Goal: Information Seeking & Learning: Find specific fact

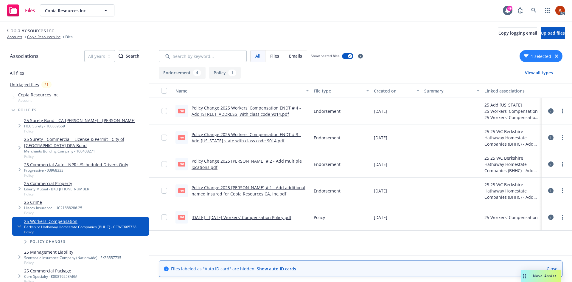
drag, startPoint x: 555, startPoint y: 58, endPoint x: 546, endPoint y: 57, distance: 8.4
click at [555, 58] on div "1 selected" at bounding box center [541, 56] width 43 height 12
click at [535, 58] on button "1 selected" at bounding box center [537, 56] width 27 height 6
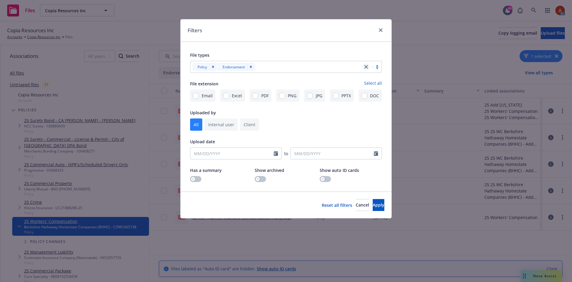
drag, startPoint x: 369, startPoint y: 69, endPoint x: 366, endPoint y: 66, distance: 3.4
click at [366, 66] on icon "close" at bounding box center [367, 67] width 4 height 4
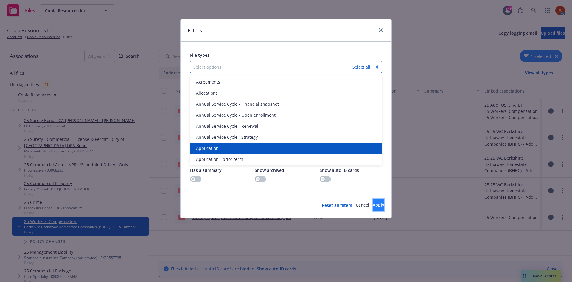
click at [374, 207] on span "Apply" at bounding box center [379, 205] width 12 height 6
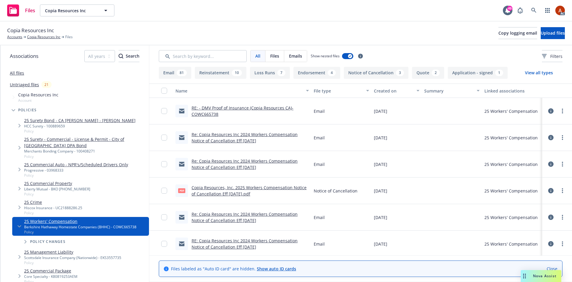
click at [472, 71] on button "Application - signed 1" at bounding box center [478, 73] width 60 height 12
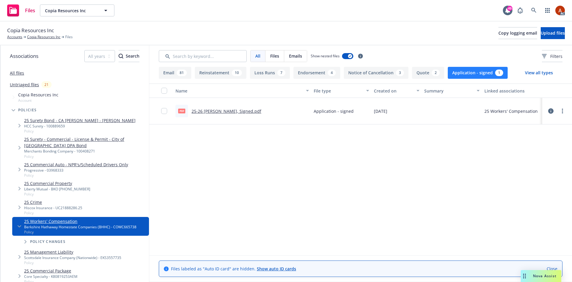
click at [216, 111] on link "25-26 WC ACORD, Signed.pdf" at bounding box center [227, 111] width 70 height 6
click at [46, 37] on link "Copia Resources Inc" at bounding box center [43, 36] width 33 height 5
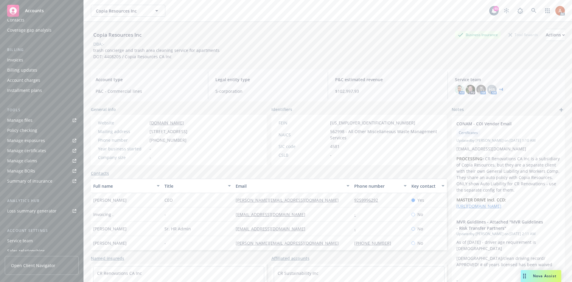
scroll to position [107, 0]
click at [23, 205] on div "Service team" at bounding box center [20, 206] width 26 height 10
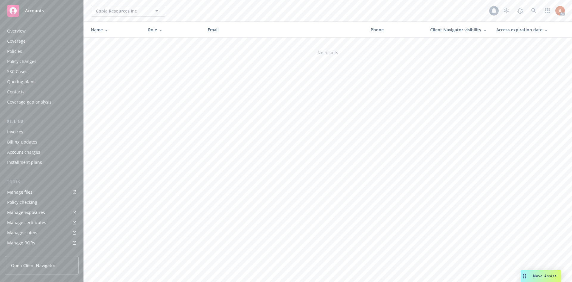
scroll to position [107, 0]
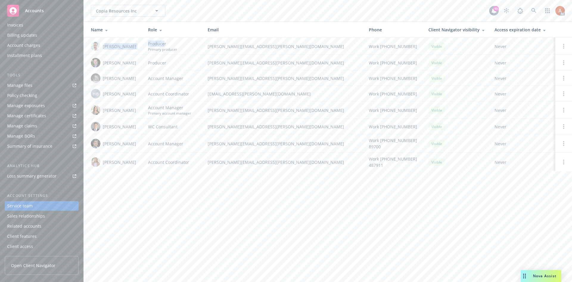
drag, startPoint x: 105, startPoint y: 45, endPoint x: 164, endPoint y: 45, distance: 58.7
click at [164, 45] on tr "[PERSON_NAME] Producer Primary producer [PERSON_NAME][EMAIL_ADDRESS][PERSON_NAM…" at bounding box center [328, 46] width 489 height 17
click at [123, 64] on span "[PERSON_NAME]" at bounding box center [119, 63] width 33 height 6
drag, startPoint x: 106, startPoint y: 110, endPoint x: 218, endPoint y: 109, distance: 112.1
click at [218, 109] on tr "Holly Alessi Account Manager Primary account manager holly.alessi@newfront.com …" at bounding box center [328, 109] width 489 height 17
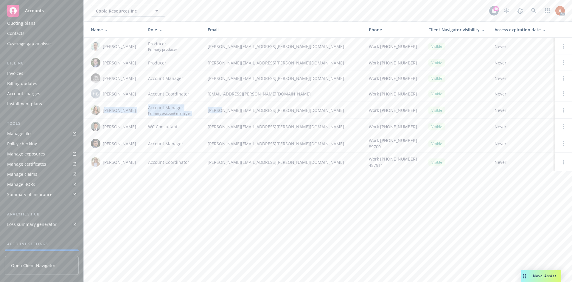
scroll to position [0, 0]
click at [14, 33] on div "Overview" at bounding box center [16, 31] width 18 height 10
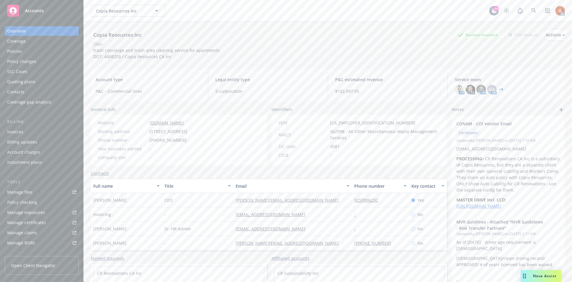
drag, startPoint x: 149, startPoint y: 131, endPoint x: 211, endPoint y: 133, distance: 61.7
click at [190, 133] on div "Mailing address 9000 Crow Canyon Rd Ste S-302, Danville, CA, 94506" at bounding box center [143, 131] width 94 height 6
click at [190, 147] on div "Year business started -" at bounding box center [143, 149] width 94 height 6
drag, startPoint x: 94, startPoint y: 199, endPoint x: 303, endPoint y: 206, distance: 208.8
click at [303, 206] on div "Samuel Chun CEO sam@crunitedholdings.com 9259996292 Yes" at bounding box center [269, 200] width 356 height 14
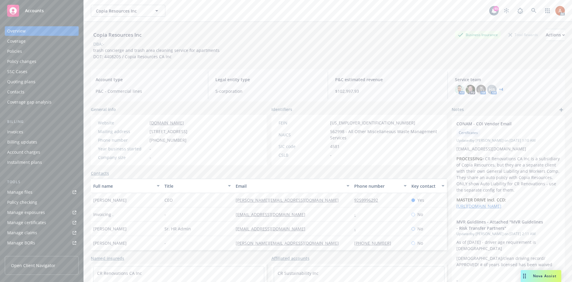
click at [198, 207] on div "-" at bounding box center [197, 214] width 71 height 14
drag, startPoint x: 214, startPoint y: 199, endPoint x: 379, endPoint y: 205, distance: 165.0
click at [379, 205] on div "Samuel Chun CEO sam@crunitedholdings.com 9259996292 Yes" at bounding box center [269, 200] width 356 height 14
drag, startPoint x: 329, startPoint y: 122, endPoint x: 356, endPoint y: 122, distance: 27.1
click at [356, 122] on div "FEIN 81-0730965" at bounding box center [359, 123] width 166 height 6
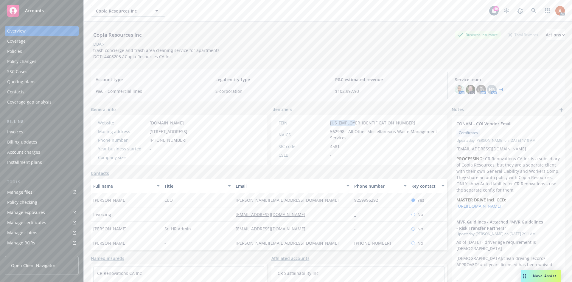
copy span "81-0730965"
click at [19, 53] on div "Policies" at bounding box center [14, 52] width 15 height 10
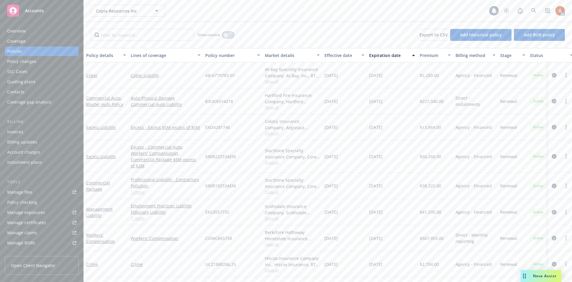
click at [227, 35] on div "button" at bounding box center [226, 35] width 4 height 4
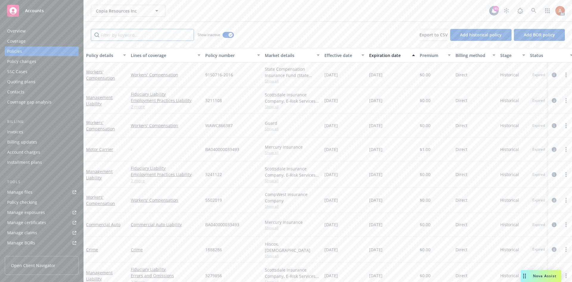
click at [138, 35] on input "Filter by keyword..." at bounding box center [142, 35] width 103 height 12
type input "worker"
click at [341, 53] on div "Effective date" at bounding box center [341, 55] width 33 height 6
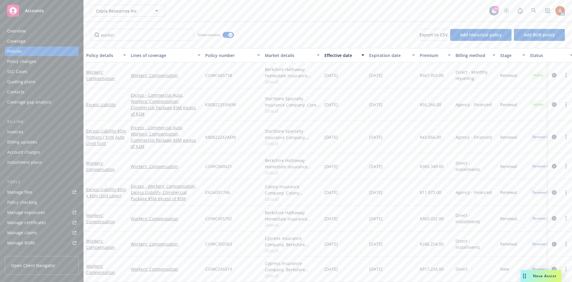
scroll to position [30, 0]
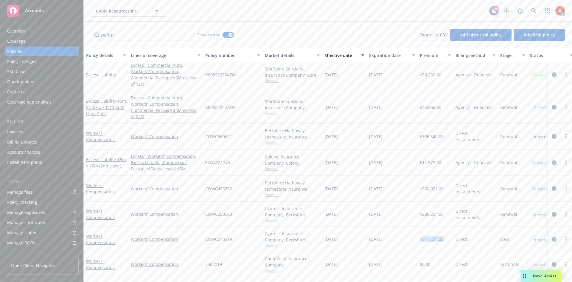
drag, startPoint x: 424, startPoint y: 227, endPoint x: 448, endPoint y: 228, distance: 23.9
click at [448, 228] on div "$317,234.00" at bounding box center [436, 239] width 36 height 25
copy span "317,234.00"
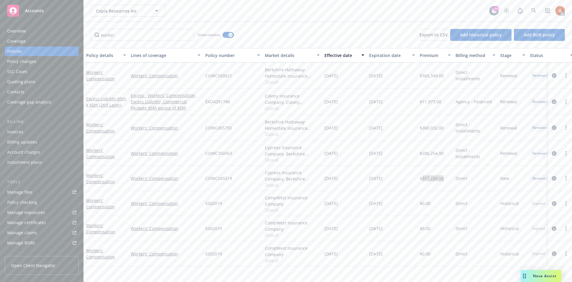
scroll to position [0, 0]
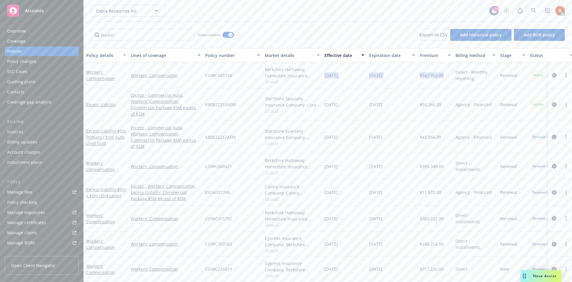
drag, startPoint x: 324, startPoint y: 76, endPoint x: 445, endPoint y: 75, distance: 121.1
click at [445, 75] on div "Workers' Compensation Workers' Compensation COWC665738 Berkshire Hathaway Homes…" at bounding box center [371, 75] width 575 height 26
drag, startPoint x: 329, startPoint y: 156, endPoint x: 444, endPoint y: 155, distance: 114.8
click at [444, 155] on div "Workers' Compensation Workers' Compensation COWC560621 Berkshire Hathaway Homes…" at bounding box center [371, 166] width 575 height 26
drag, startPoint x: 330, startPoint y: 206, endPoint x: 446, endPoint y: 206, distance: 116.0
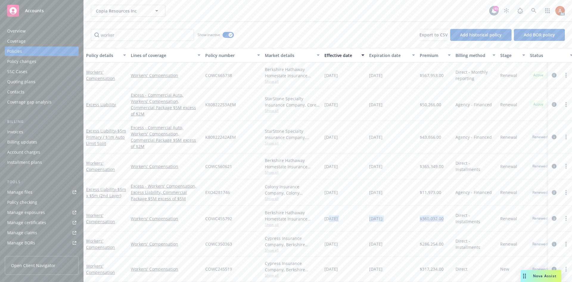
click at [446, 206] on div "Workers' Compensation Workers' Compensation COWC455792 Berkshire Hathaway Homes…" at bounding box center [371, 218] width 575 height 26
drag, startPoint x: 326, startPoint y: 233, endPoint x: 445, endPoint y: 229, distance: 119.0
drag, startPoint x: 336, startPoint y: 258, endPoint x: 442, endPoint y: 257, distance: 106.2
click at [442, 257] on div "Workers' Compensation Workers' Compensation COWC245519 Cypress Insurance Compan…" at bounding box center [371, 268] width 575 height 25
click at [230, 34] on icon "button" at bounding box center [231, 35] width 2 height 2
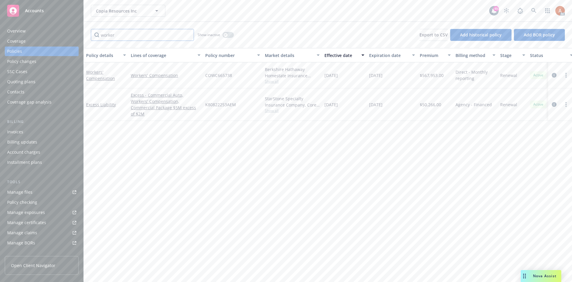
click at [188, 34] on input "worker" at bounding box center [142, 35] width 103 height 12
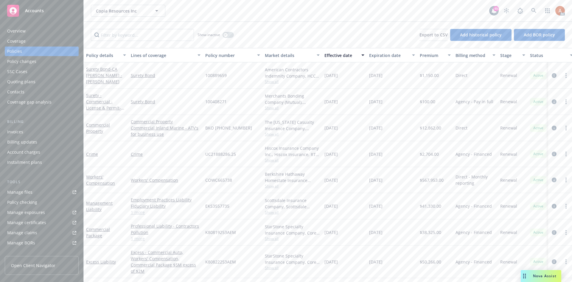
drag, startPoint x: 550, startPoint y: 127, endPoint x: 538, endPoint y: 131, distance: 12.4
click at [552, 127] on icon "circleInformation" at bounding box center [554, 128] width 5 height 5
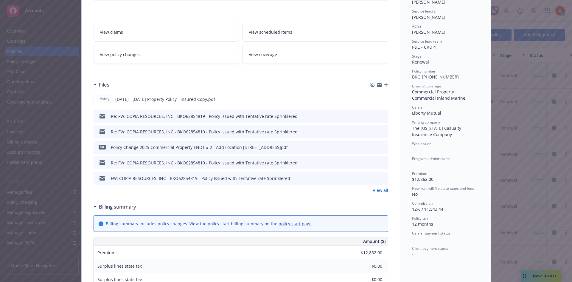
scroll to position [89, 0]
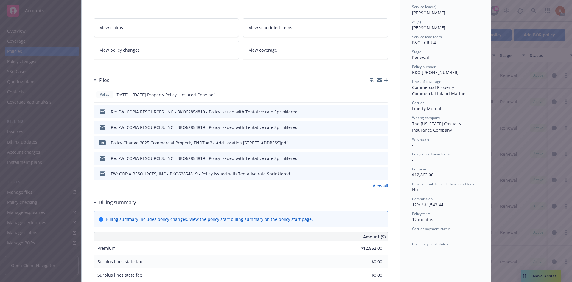
click at [379, 184] on link "View all" at bounding box center [381, 185] width 16 height 6
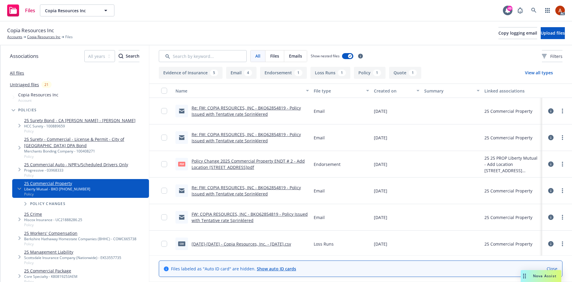
click at [290, 73] on button "Endorsement 1" at bounding box center [283, 73] width 47 height 12
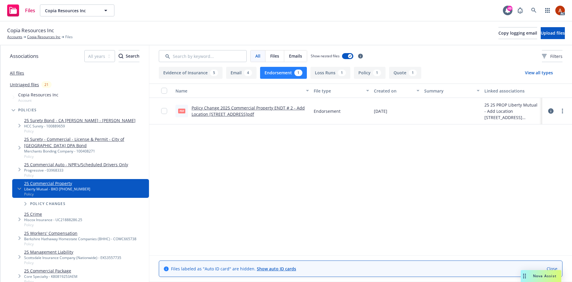
click at [225, 107] on link "Policy Change 2025 Commercial Property ENDT # 2 - Add Location [STREET_ADDRESS]…" at bounding box center [248, 111] width 113 height 12
click at [363, 74] on button "Policy 1" at bounding box center [370, 73] width 32 height 12
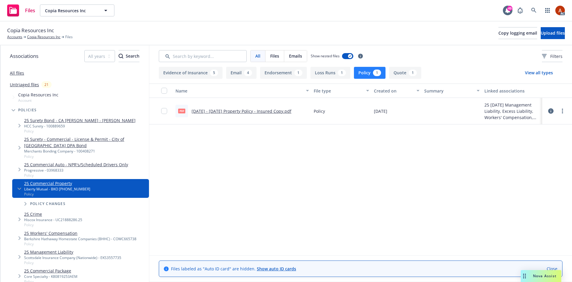
click at [236, 111] on link "[DATE] - [DATE] Property Policy - Insured Copy.pdf" at bounding box center [242, 111] width 100 height 6
click at [270, 69] on button "Endorsement 1" at bounding box center [283, 73] width 47 height 12
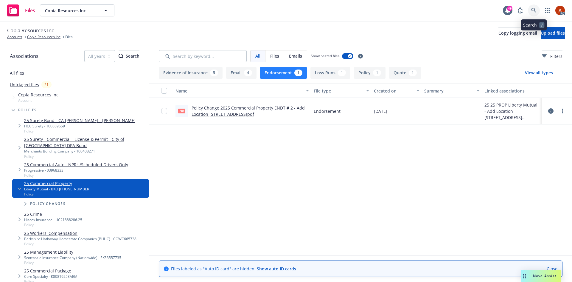
click at [536, 10] on icon at bounding box center [534, 10] width 5 height 5
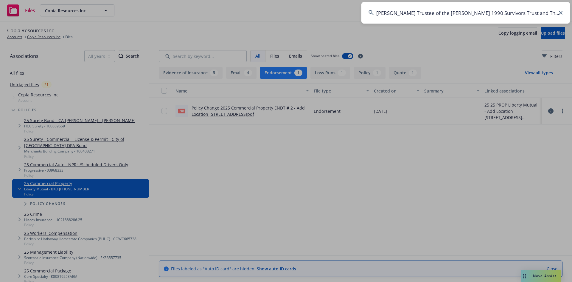
scroll to position [0, 38]
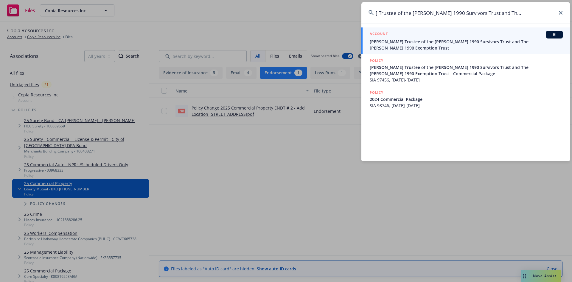
type input "[PERSON_NAME] Trustee of the [PERSON_NAME] 1990 Survivors Trust and The [PERSON…"
click at [382, 34] on h5 "ACCOUNT" at bounding box center [379, 34] width 18 height 7
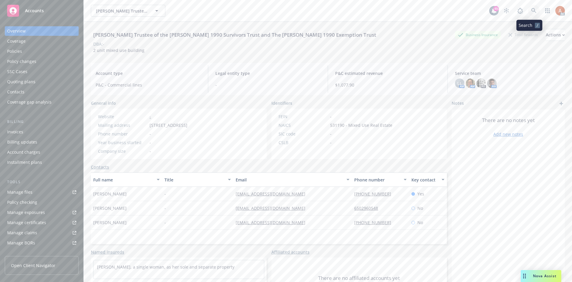
click at [533, 12] on link at bounding box center [534, 11] width 12 height 12
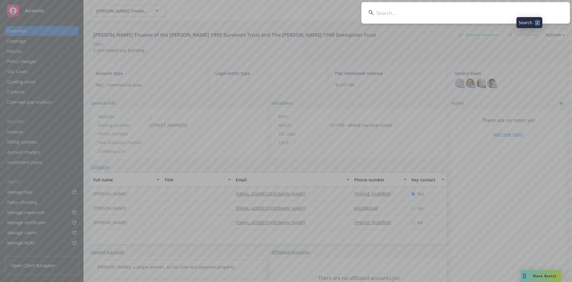
type input "Nancy Delara Trustee of the Delara 1990 Survivors Trust and The Delara 1990 Exe…"
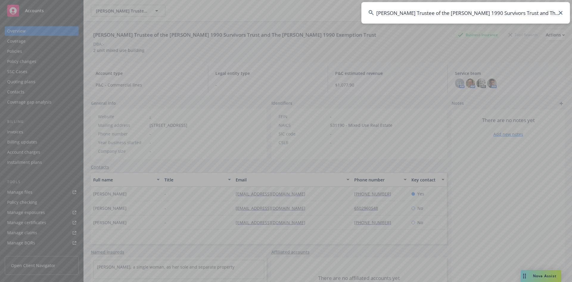
scroll to position [0, 38]
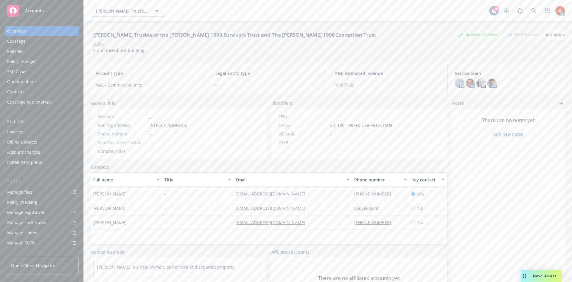
click at [18, 51] on div "Policies" at bounding box center [14, 52] width 15 height 10
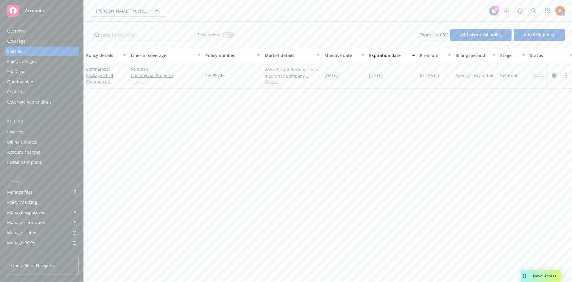
click at [141, 84] on link "1 more" at bounding box center [166, 81] width 70 height 6
click at [553, 78] on icon "circleInformation" at bounding box center [554, 78] width 5 height 5
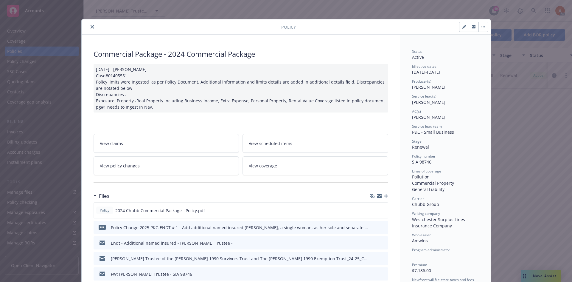
scroll to position [60, 0]
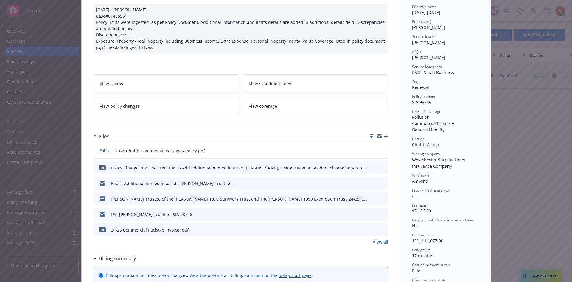
click at [375, 242] on link "View all" at bounding box center [381, 242] width 16 height 6
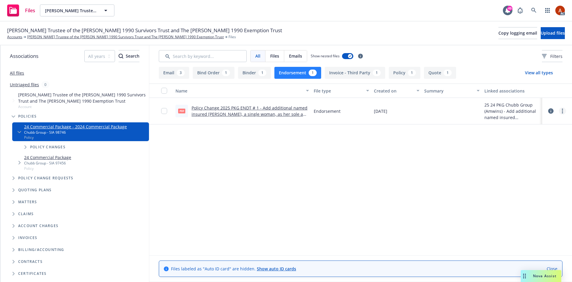
click at [563, 111] on circle "more" at bounding box center [562, 110] width 1 height 1
click at [529, 135] on link "Download" at bounding box center [536, 135] width 59 height 12
click at [551, 110] on icon at bounding box center [551, 110] width 5 height 5
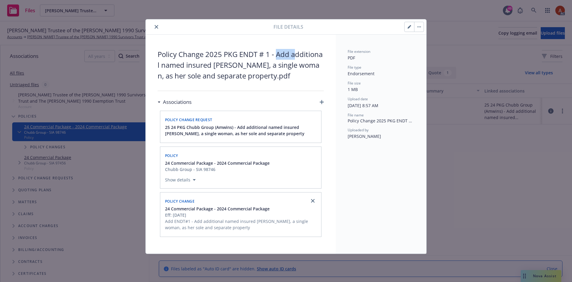
drag, startPoint x: 276, startPoint y: 55, endPoint x: 298, endPoint y: 55, distance: 21.2
click at [298, 55] on span "Policy Change 2025 PKG ENDT # 1 - Add additional named insured Ann Marie De Lar…" at bounding box center [241, 65] width 166 height 32
click at [253, 66] on span "Policy Change 2025 PKG ENDT # 1 - Add additional named insured Ann Marie De Lar…" at bounding box center [241, 65] width 166 height 32
drag, startPoint x: 226, startPoint y: 64, endPoint x: 299, endPoint y: 81, distance: 74.5
click at [299, 81] on span "Policy Change 2025 PKG ENDT # 1 - Add additional named insured Ann Marie De Lar…" at bounding box center [241, 65] width 166 height 32
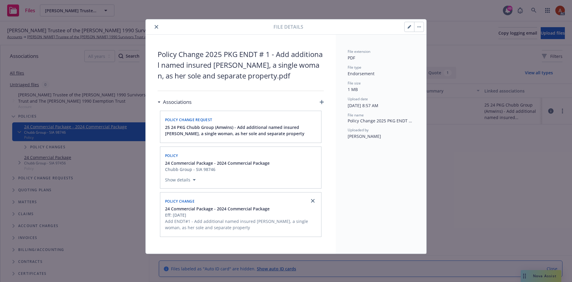
click at [244, 63] on span "Policy Change 2025 PKG ENDT # 1 - Add additional named insured Ann Marie De Lar…" at bounding box center [241, 65] width 166 height 32
drag, startPoint x: 276, startPoint y: 55, endPoint x: 303, endPoint y: 76, distance: 34.3
click at [303, 76] on span "Policy Change 2025 PKG ENDT # 1 - Add additional named insured Ann Marie De Lar…" at bounding box center [241, 65] width 166 height 32
click at [287, 52] on span "Policy Change 2025 PKG ENDT # 1 - Add additional named insured Ann Marie De Lar…" at bounding box center [241, 65] width 166 height 32
drag, startPoint x: 281, startPoint y: 52, endPoint x: 310, endPoint y: 73, distance: 35.5
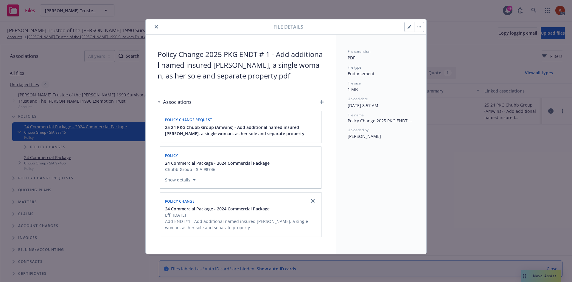
click at [310, 73] on span "Policy Change 2025 PKG ENDT # 1 - Add additional named insured Ann Marie De Lar…" at bounding box center [241, 65] width 166 height 32
drag, startPoint x: 268, startPoint y: 81, endPoint x: 259, endPoint y: 78, distance: 9.8
click at [268, 81] on div "Policy Change 2025 PKG ENDT # 1 - Add additional named insured Ann Marie De Lar…" at bounding box center [241, 144] width 166 height 190
click at [174, 68] on span "Policy Change 2025 PKG ENDT # 1 - Add additional named insured Ann Marie De Lar…" at bounding box center [241, 65] width 166 height 32
drag, startPoint x: 159, startPoint y: 65, endPoint x: 300, endPoint y: 81, distance: 141.6
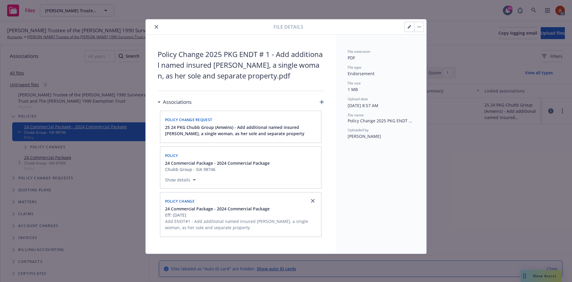
click at [300, 81] on span "Policy Change 2025 PKG ENDT # 1 - Add additional named insured Ann Marie De Lar…" at bounding box center [241, 65] width 166 height 32
click at [304, 86] on div "Policy Change 2025 PKG ENDT # 1 - Add additional named insured Ann Marie De Lar…" at bounding box center [241, 144] width 166 height 190
drag, startPoint x: 277, startPoint y: 53, endPoint x: 301, endPoint y: 81, distance: 36.4
click at [301, 81] on span "Policy Change 2025 PKG ENDT # 1 - Add additional named insured Ann Marie De Lar…" at bounding box center [241, 65] width 166 height 32
copy span "Add additional named insured Ann Marie De Lara, a single woman, as her sole and…"
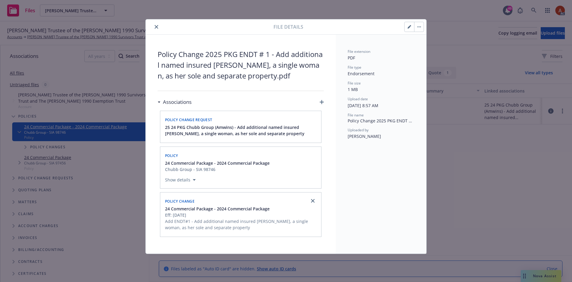
click at [289, 61] on span "Policy Change 2025 PKG ENDT # 1 - Add additional named insured Ann Marie De Lar…" at bounding box center [241, 65] width 166 height 32
drag, startPoint x: 283, startPoint y: 57, endPoint x: 299, endPoint y: 80, distance: 28.9
click at [299, 80] on span "Policy Change 2025 PKG ENDT # 1 - Add additional named insured Ann Marie De Lar…" at bounding box center [241, 65] width 166 height 32
click at [242, 86] on div "Policy Change 2025 PKG ENDT # 1 - Add additional named insured Ann Marie De Lar…" at bounding box center [241, 144] width 166 height 190
drag, startPoint x: 294, startPoint y: 57, endPoint x: 212, endPoint y: 67, distance: 83.0
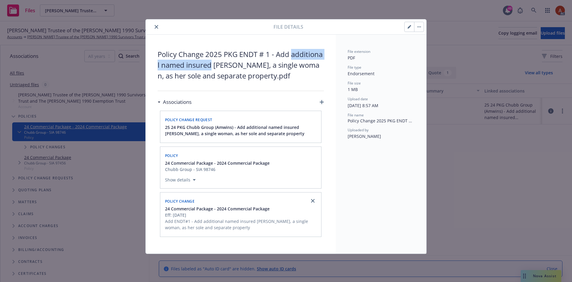
click at [212, 67] on span "Policy Change 2025 PKG ENDT # 1 - Add additional named insured Ann Marie De Lar…" at bounding box center [241, 65] width 166 height 32
copy span "additional named insured"
click at [156, 28] on icon "close" at bounding box center [157, 27] width 4 height 4
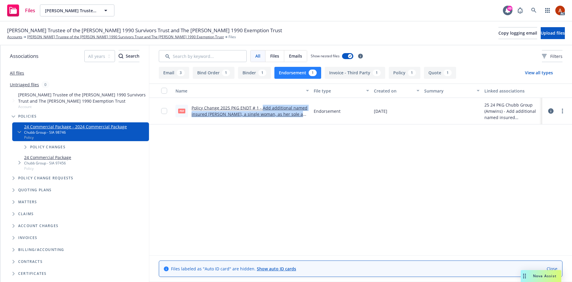
drag, startPoint x: 262, startPoint y: 106, endPoint x: 311, endPoint y: 115, distance: 50.2
click at [311, 115] on div "pdf Policy Change 2025 PKG ENDT # 1 - Add additional named insured Ann Marie De…" at bounding box center [360, 111] width 423 height 27
copy link "Add additional named insured Ann Marie De Lara, a single woman, as her sole and…"
click at [273, 171] on div "Name File type Created on Summary Linked associations pdf Policy Change 2025 PK…" at bounding box center [360, 169] width 423 height 172
click at [242, 108] on link "Policy Change 2025 PKG ENDT # 1 - Add additional named insured Ann Marie De Lar…" at bounding box center [250, 114] width 117 height 18
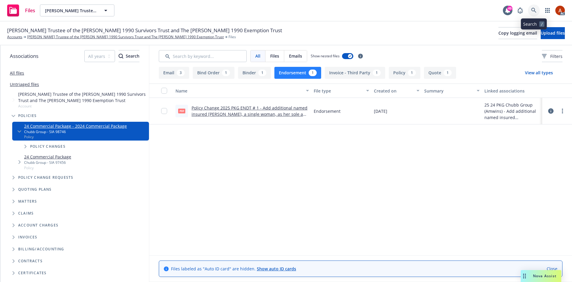
click at [533, 10] on icon at bounding box center [534, 10] width 5 height 5
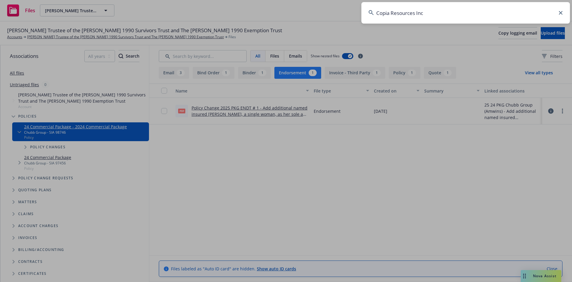
type input "Copia Resources Inc"
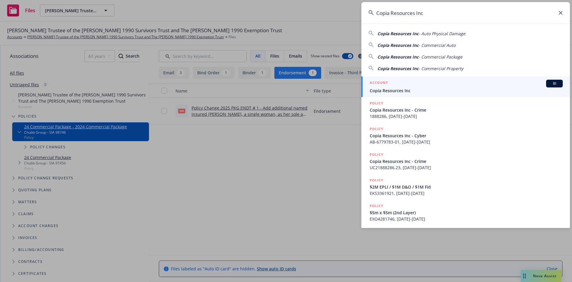
click at [383, 83] on h5 "ACCOUNT" at bounding box center [379, 83] width 18 height 7
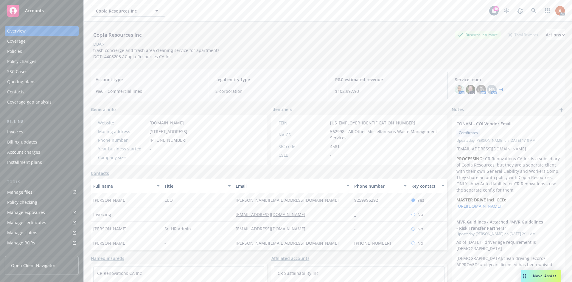
click at [17, 51] on div "Policies" at bounding box center [14, 52] width 15 height 10
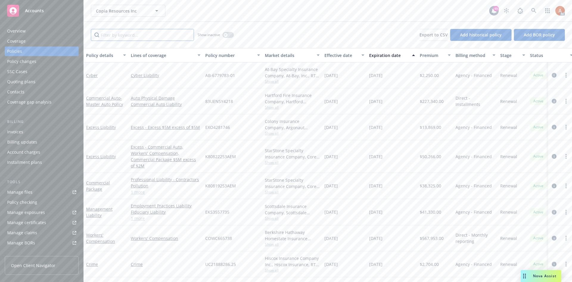
click at [145, 34] on input "Filter by keyword..." at bounding box center [142, 35] width 103 height 12
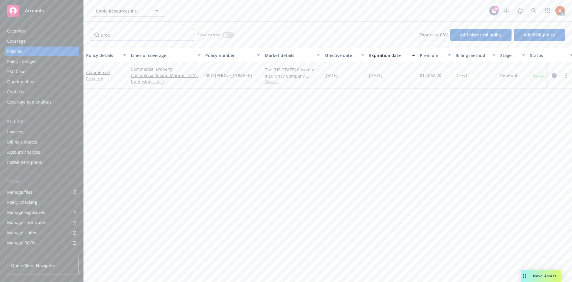
type input "prop"
click at [553, 75] on icon "circleInformation" at bounding box center [554, 75] width 5 height 5
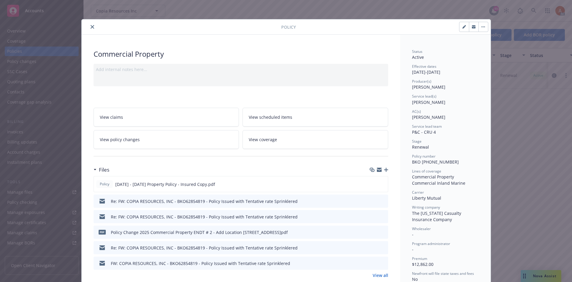
scroll to position [119, 0]
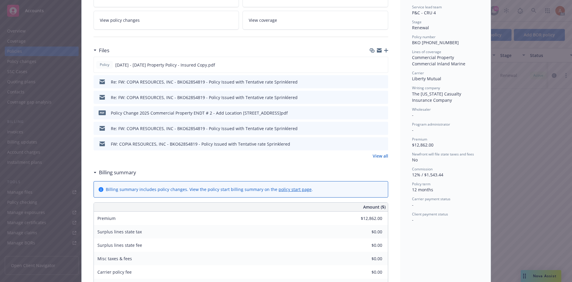
click at [386, 155] on link "View all" at bounding box center [381, 156] width 16 height 6
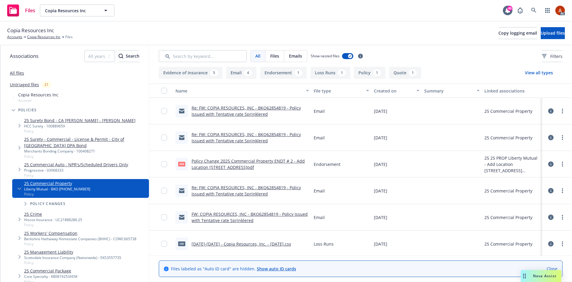
click at [274, 75] on button "Endorsement 1" at bounding box center [283, 73] width 47 height 12
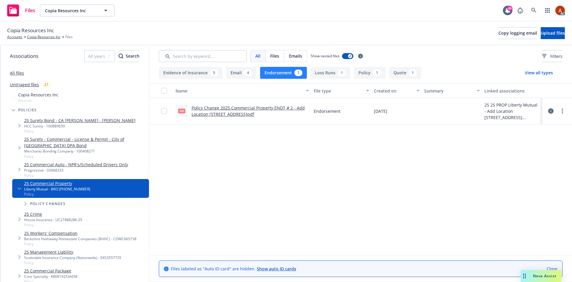
click at [246, 106] on link "Policy Change 2025 Commercial Property ENDT # 2 - Add Location [STREET_ADDRESS]…" at bounding box center [248, 111] width 113 height 12
click at [369, 74] on button "Policy 1" at bounding box center [370, 73] width 32 height 12
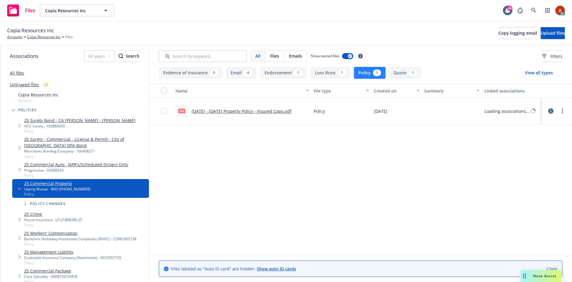
click at [242, 113] on link "[DATE] - [DATE] Property Policy - Insured Copy.pdf" at bounding box center [242, 111] width 100 height 6
click at [44, 34] on span "Copia Resources Inc" at bounding box center [30, 31] width 47 height 8
click at [43, 35] on link "Copia Resources Inc" at bounding box center [43, 36] width 33 height 5
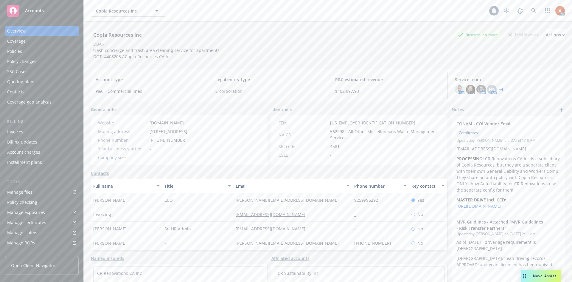
click at [15, 51] on div "Policies" at bounding box center [14, 52] width 15 height 10
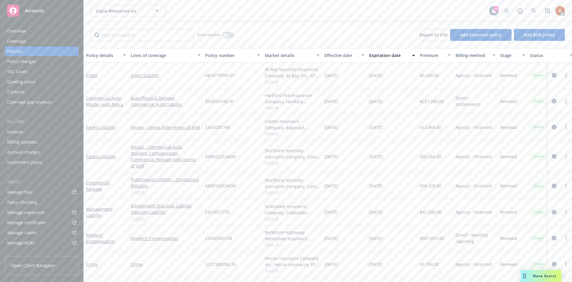
drag, startPoint x: 324, startPoint y: 157, endPoint x: 389, endPoint y: 160, distance: 65.0
click at [389, 160] on div "Excess Liability Excess - Commercial Auto, Workers' Compensation, Commercial Pa…" at bounding box center [371, 156] width 575 height 32
drag, startPoint x: 356, startPoint y: 126, endPoint x: 393, endPoint y: 154, distance: 46.2
click at [393, 154] on div "Cyber Cyber Liability AB-6779783-01 At-Bay Specialty Insurance Company, At-Bay,…" at bounding box center [371, 205] width 575 height 286
click at [241, 134] on div "EXO4281746" at bounding box center [233, 127] width 60 height 26
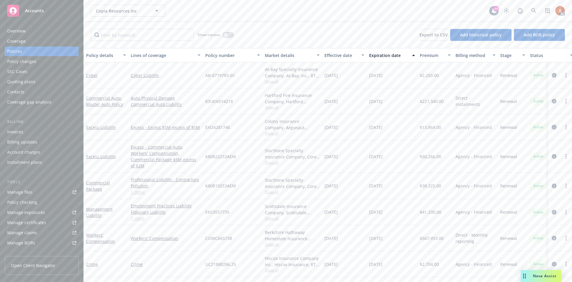
click at [552, 128] on icon "circleInformation" at bounding box center [554, 127] width 5 height 5
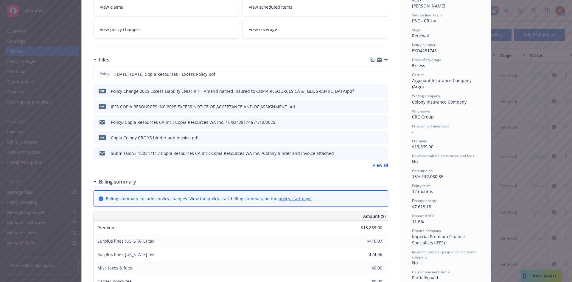
scroll to position [119, 0]
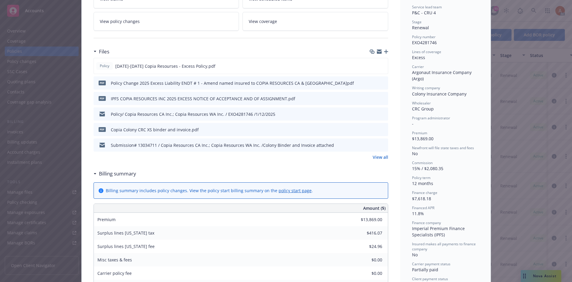
click at [377, 157] on link "View all" at bounding box center [381, 157] width 16 height 6
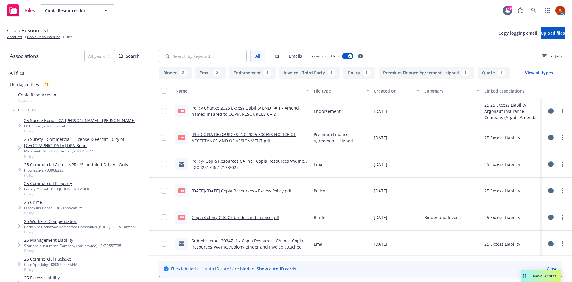
click at [249, 78] on button "Endorsement 1" at bounding box center [252, 73] width 47 height 12
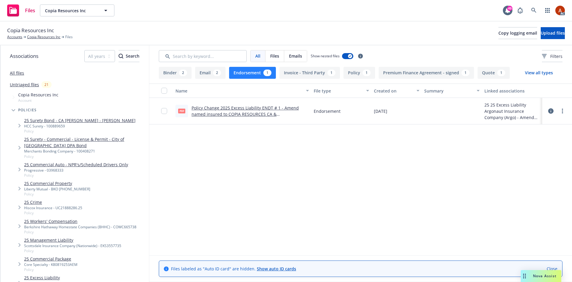
click at [248, 107] on link "Policy Change 2025 Excess Liability ENDT # 1 - Amend named insured to COPIA RES…" at bounding box center [245, 114] width 107 height 18
click at [358, 73] on button "Policy 1" at bounding box center [360, 73] width 32 height 12
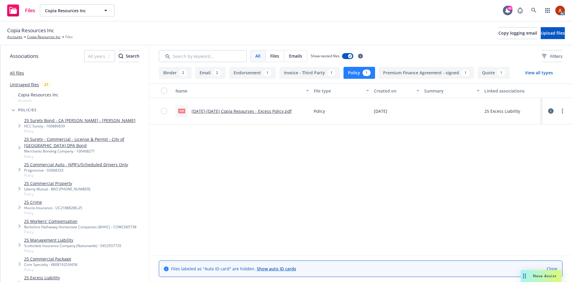
click at [220, 111] on link "2025-2026 Copia Resourses - Excess Policy.pdf" at bounding box center [242, 111] width 100 height 6
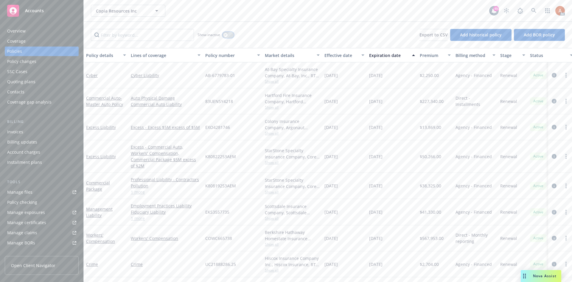
click at [230, 35] on button "button" at bounding box center [228, 35] width 11 height 6
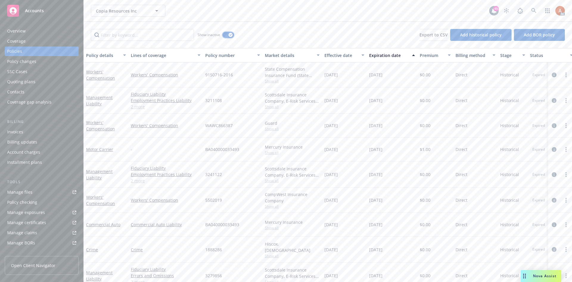
click at [229, 36] on button "button" at bounding box center [228, 35] width 11 height 6
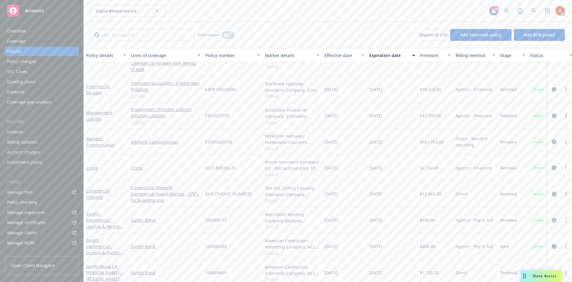
scroll to position [94, 0]
click at [117, 31] on input "Filter by keyword..." at bounding box center [142, 35] width 103 height 12
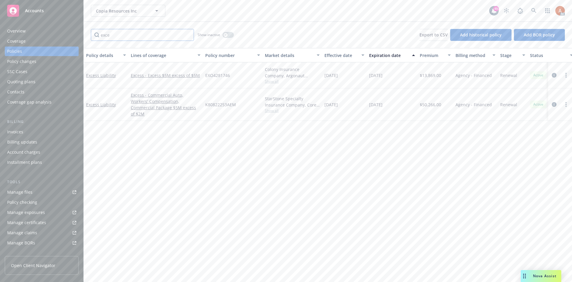
scroll to position [0, 0]
type input "exce"
click at [555, 102] on icon "circleInformation" at bounding box center [554, 104] width 5 height 5
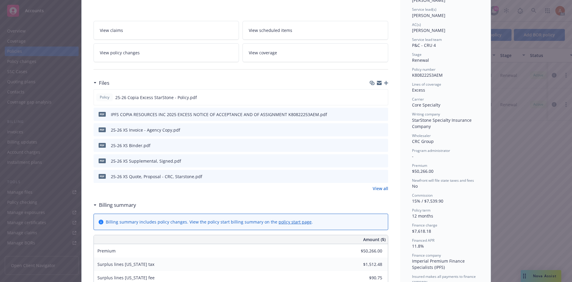
scroll to position [89, 0]
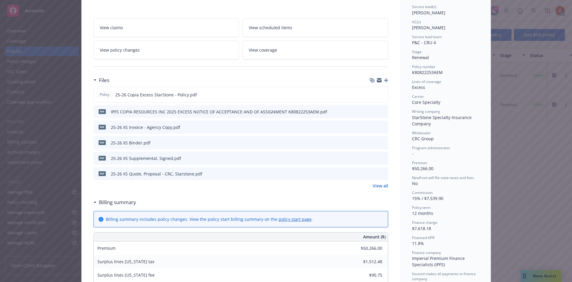
click at [374, 187] on link "View all" at bounding box center [381, 185] width 16 height 6
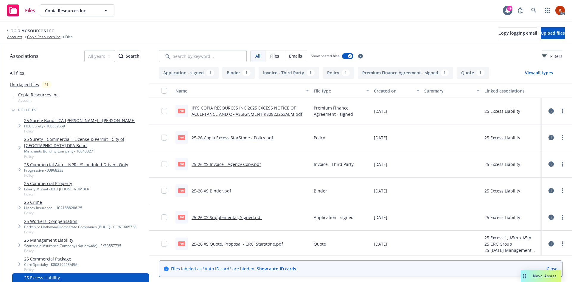
click at [199, 72] on button "Application - signed 1" at bounding box center [189, 73] width 60 height 12
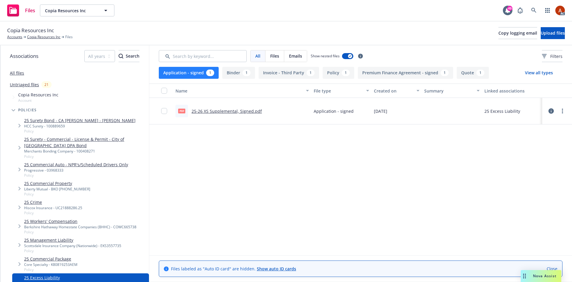
click at [335, 74] on button "Policy 1" at bounding box center [339, 73] width 32 height 12
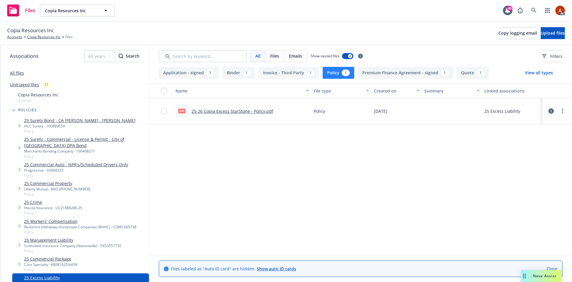
click at [241, 111] on link "25-26 Copia Excess StarStone - Policy.pdf" at bounding box center [233, 111] width 82 height 6
click at [42, 40] on link "Copia Resources Inc" at bounding box center [43, 36] width 33 height 5
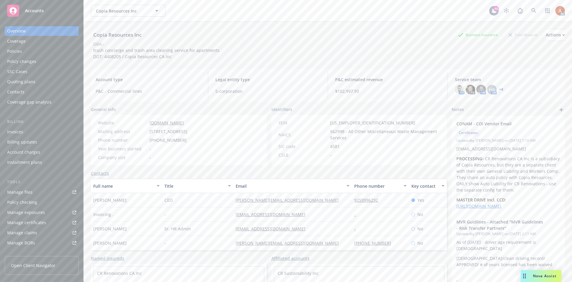
click at [9, 51] on div "Policies" at bounding box center [14, 52] width 15 height 10
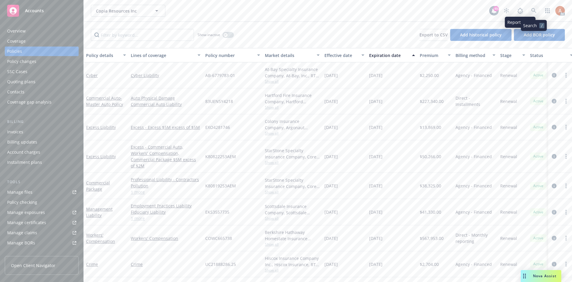
click at [533, 11] on icon at bounding box center [534, 10] width 5 height 5
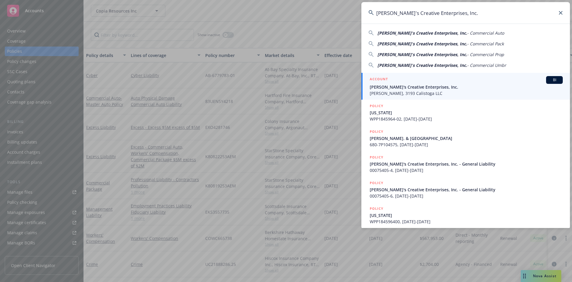
type input "[PERSON_NAME]'s Creative Enterprises, Inc."
click at [376, 79] on h5 "ACCOUNT" at bounding box center [379, 79] width 18 height 7
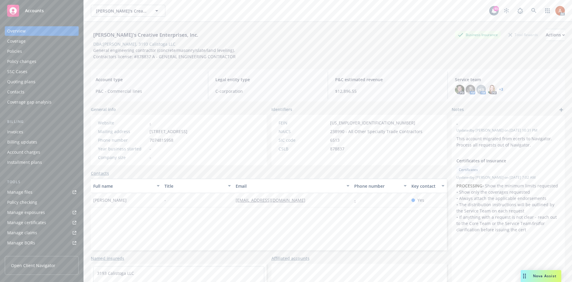
click at [19, 50] on div "Policies" at bounding box center [14, 52] width 15 height 10
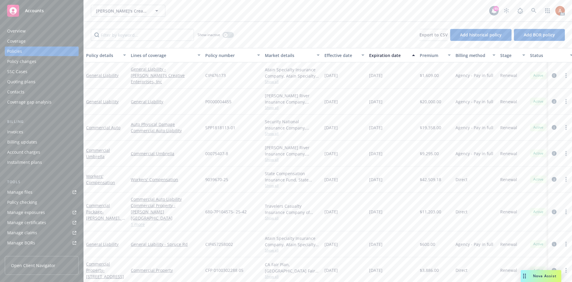
click at [275, 83] on span "Show all" at bounding box center [292, 81] width 55 height 5
click at [383, 100] on span "[DATE]" at bounding box center [375, 101] width 13 height 6
drag, startPoint x: 325, startPoint y: 103, endPoint x: 370, endPoint y: 100, distance: 45.7
click at [371, 101] on div "General Liability General Liability P0000004455 [PERSON_NAME] River Insurance C…" at bounding box center [371, 102] width 575 height 26
drag, startPoint x: 335, startPoint y: 78, endPoint x: 404, endPoint y: 76, distance: 69.2
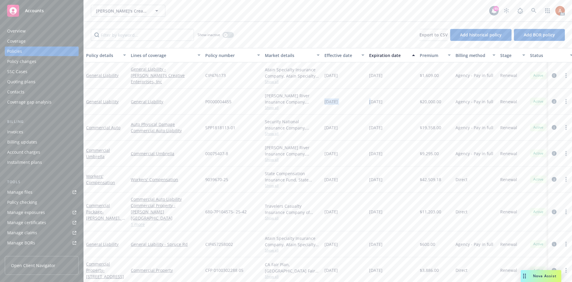
click at [406, 75] on div "General Liability General Liability - [PERSON_NAME]'s Creative Enterprises, Inc…" at bounding box center [371, 75] width 575 height 26
click at [274, 83] on span "Show all" at bounding box center [292, 81] width 55 height 5
drag, startPoint x: 19, startPoint y: 33, endPoint x: 21, endPoint y: 31, distance: 3.2
click at [19, 33] on div "Overview" at bounding box center [16, 31] width 18 height 10
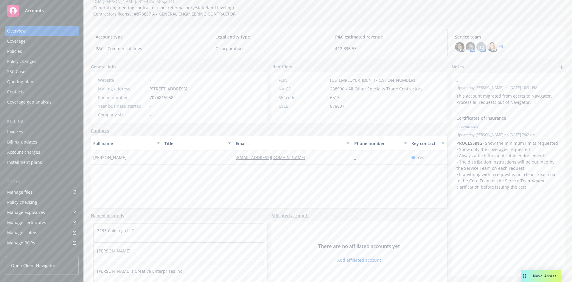
scroll to position [45, 0]
drag, startPoint x: 225, startPoint y: 155, endPoint x: 295, endPoint y: 155, distance: 69.5
click at [295, 155] on div "Hunter Cunningham - [EMAIL_ADDRESS][DOMAIN_NAME] - Yes" at bounding box center [269, 155] width 356 height 14
copy div "[EMAIL_ADDRESS][DOMAIN_NAME]"
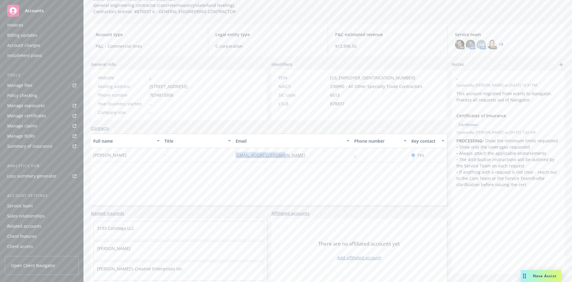
click at [18, 205] on div "Service team" at bounding box center [20, 206] width 26 height 10
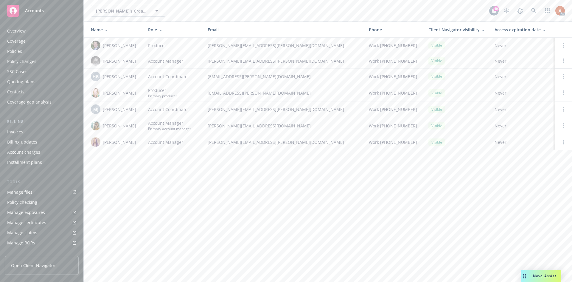
click at [27, 80] on div "Quoting plans" at bounding box center [21, 82] width 28 height 10
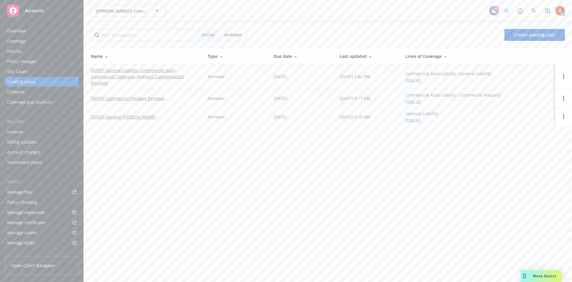
drag, startPoint x: 88, startPoint y: 117, endPoint x: 186, endPoint y: 120, distance: 97.9
click at [186, 120] on td "[DATE] General [PERSON_NAME]" at bounding box center [143, 116] width 119 height 18
copy link "[DATE] General [PERSON_NAME]"
click at [12, 53] on div "Policies" at bounding box center [14, 52] width 15 height 10
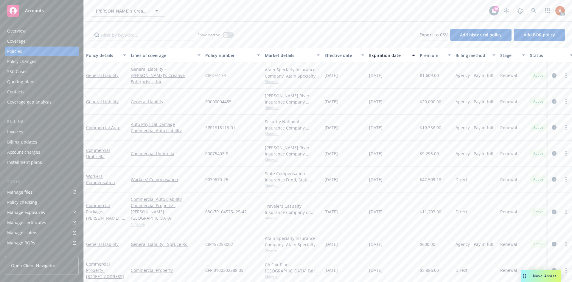
click at [18, 30] on div "Overview" at bounding box center [16, 31] width 18 height 10
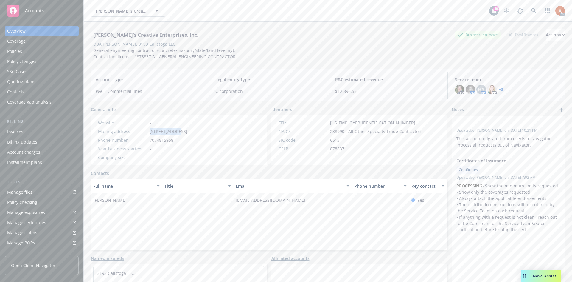
copy span "[STREET_ADDRESS]"
drag, startPoint x: 149, startPoint y: 131, endPoint x: 178, endPoint y: 134, distance: 29.7
click at [178, 134] on div "Mailing address [STREET_ADDRESS]" at bounding box center [143, 131] width 94 height 6
click at [211, 193] on button "Title" at bounding box center [197, 186] width 71 height 14
click at [199, 216] on div "Full name Title Email Phone number Key contact Hunter Cunningham - [EMAIL_ADDRE…" at bounding box center [269, 215] width 356 height 72
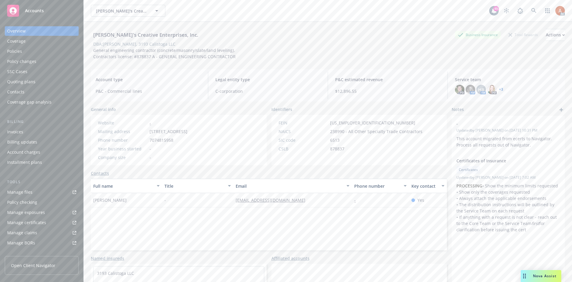
drag, startPoint x: 90, startPoint y: 198, endPoint x: 151, endPoint y: 202, distance: 61.5
click at [151, 202] on div "[PERSON_NAME]'s Creative Enterprises, Inc. Business Insurance Total Rewards Act…" at bounding box center [328, 163] width 489 height 282
copy span "[PERSON_NAME]"
drag, startPoint x: 243, startPoint y: 227, endPoint x: 234, endPoint y: 205, distance: 23.8
click at [243, 227] on div "Full name Title Email Phone number Key contact Hunter Cunningham - [EMAIL_ADDRE…" at bounding box center [269, 215] width 356 height 72
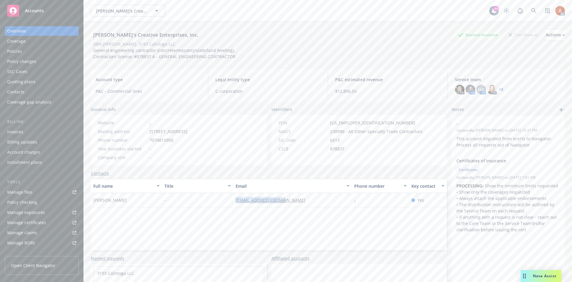
drag, startPoint x: 234, startPoint y: 199, endPoint x: 293, endPoint y: 202, distance: 58.8
click at [293, 202] on div "Hunter Cunningham - [EMAIL_ADDRESS][DOMAIN_NAME] - Yes" at bounding box center [269, 200] width 356 height 14
copy div "[EMAIL_ADDRESS][DOMAIN_NAME]"
drag, startPoint x: 92, startPoint y: 50, endPoint x: 259, endPoint y: 57, distance: 166.2
click at [259, 57] on div "[PERSON_NAME]'s Creative Enterprises, Inc. Business Insurance Total Rewards Act…" at bounding box center [328, 44] width 474 height 31
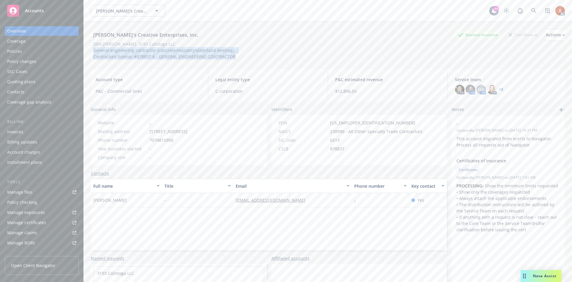
copy span "General engineering contractor (concrete/masonry/slate/land leveling). Contract…"
click at [10, 48] on div "Policies" at bounding box center [14, 52] width 15 height 10
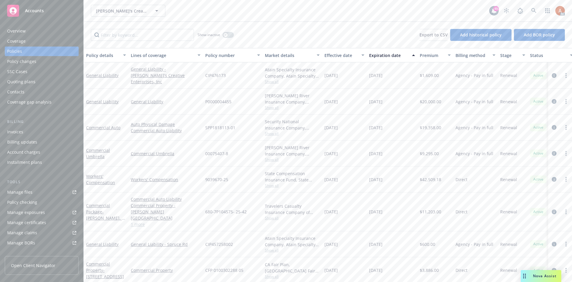
drag, startPoint x: 325, startPoint y: 75, endPoint x: 365, endPoint y: 74, distance: 39.7
click at [365, 74] on div "12/14/2024" at bounding box center [344, 75] width 45 height 26
drag, startPoint x: 230, startPoint y: 37, endPoint x: 230, endPoint y: 40, distance: 3.3
click at [230, 37] on button "button" at bounding box center [228, 35] width 11 height 6
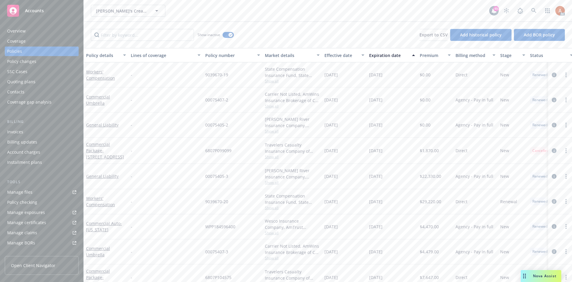
click at [337, 57] on div "Effective date" at bounding box center [341, 55] width 33 height 6
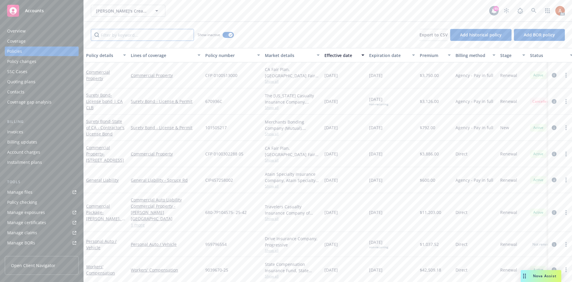
click at [142, 37] on input "Filter by keyword..." at bounding box center [142, 35] width 103 height 12
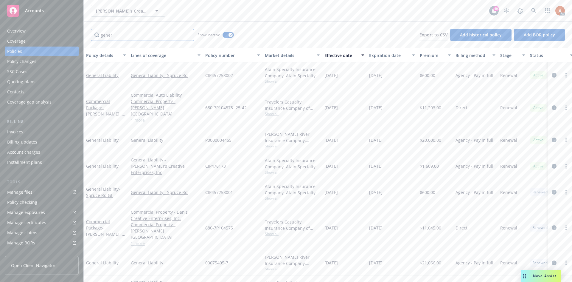
type input "gener"
drag, startPoint x: 205, startPoint y: 160, endPoint x: 236, endPoint y: 161, distance: 31.3
click at [236, 161] on div "CIP476173" at bounding box center [233, 166] width 60 height 26
copy span "CIP476173"
click at [274, 170] on span "Show all" at bounding box center [292, 172] width 55 height 5
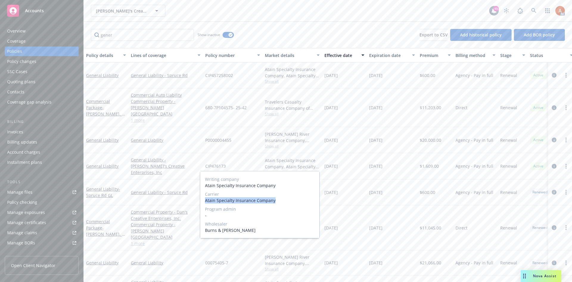
drag, startPoint x: 203, startPoint y: 200, endPoint x: 282, endPoint y: 201, distance: 79.0
click at [282, 201] on div "Writing company Atain Specialty Insurance Company Carrier Atain Specialty Insur…" at bounding box center [259, 204] width 119 height 67
copy span "Atain Specialty Insurance Company"
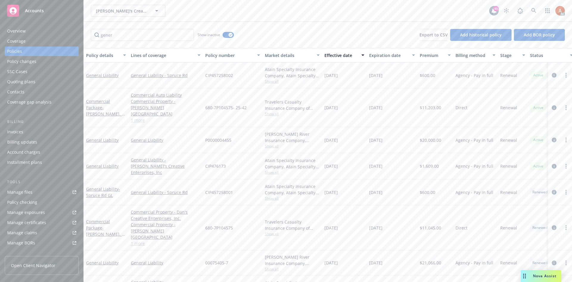
click at [349, 165] on div "[DATE]" at bounding box center [344, 166] width 45 height 26
click at [430, 163] on span "$1,609.00" at bounding box center [429, 166] width 19 height 6
copy span "1,609.00"
drag, startPoint x: 324, startPoint y: 159, endPoint x: 432, endPoint y: 161, distance: 108.2
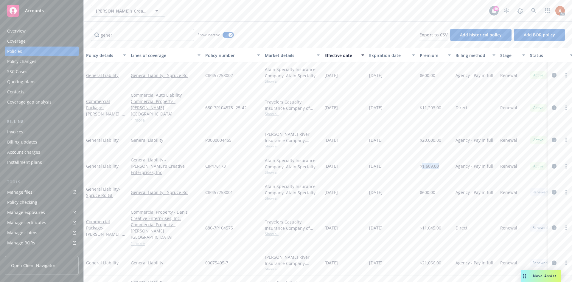
click at [357, 160] on div "[DATE]" at bounding box center [344, 166] width 45 height 26
copy span "[DATE]"
drag, startPoint x: 367, startPoint y: 166, endPoint x: 372, endPoint y: 165, distance: 5.7
click at [367, 166] on div "[DATE]" at bounding box center [344, 166] width 45 height 26
drag, startPoint x: 370, startPoint y: 161, endPoint x: 399, endPoint y: 162, distance: 29.2
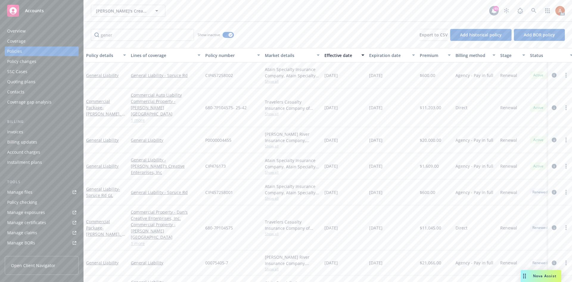
click at [399, 162] on div "12/14/2025" at bounding box center [392, 166] width 51 height 26
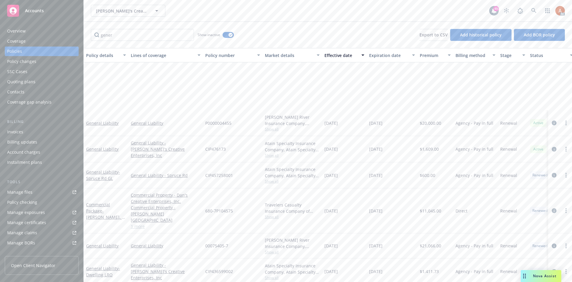
scroll to position [89, 0]
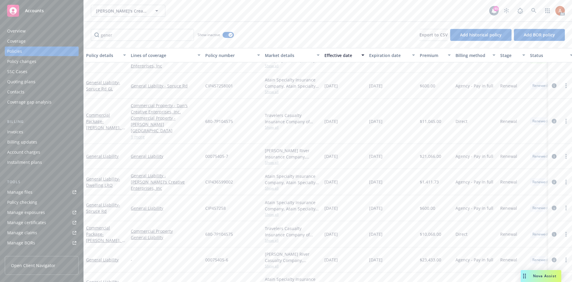
click at [270, 185] on span "Show all" at bounding box center [292, 187] width 55 height 5
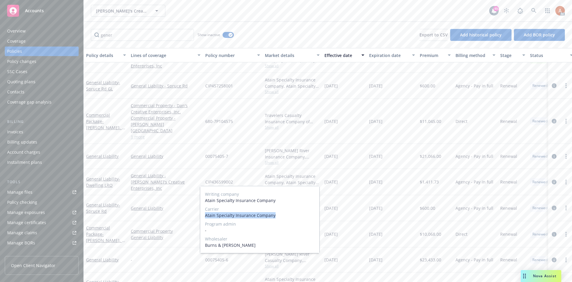
drag, startPoint x: 205, startPoint y: 215, endPoint x: 279, endPoint y: 216, distance: 73.9
click at [279, 216] on div "Writing company Atain Specialty Insurance Company Carrier Atain Specialty Insur…" at bounding box center [259, 219] width 119 height 67
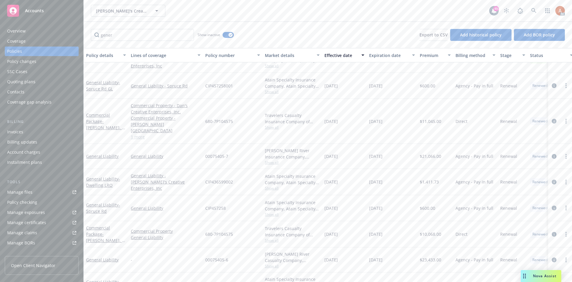
click at [358, 175] on div "12/14/2023" at bounding box center [344, 182] width 45 height 26
click at [220, 179] on span "CIP436599002" at bounding box center [219, 182] width 28 height 6
click at [431, 179] on span "$1,411.73" at bounding box center [429, 182] width 19 height 6
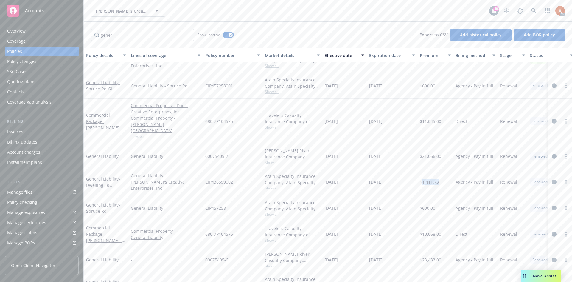
drag, startPoint x: 325, startPoint y: 174, endPoint x: 352, endPoint y: 175, distance: 26.8
click at [352, 175] on div "12/14/2023" at bounding box center [344, 182] width 45 height 26
drag, startPoint x: 369, startPoint y: 173, endPoint x: 400, endPoint y: 176, distance: 31.4
click at [400, 176] on div "12/14/2024" at bounding box center [392, 182] width 51 height 26
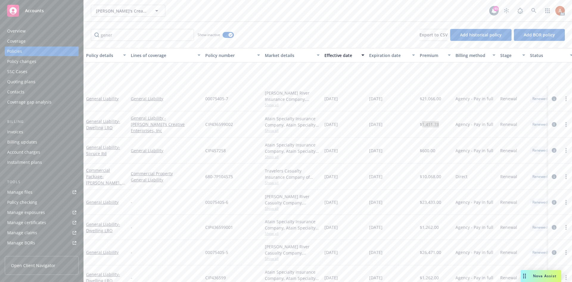
scroll to position [179, 0]
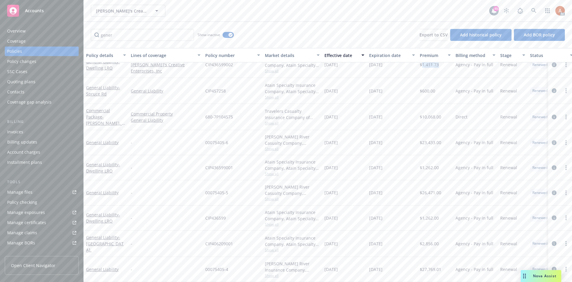
click at [273, 172] on span "Show all" at bounding box center [292, 173] width 55 height 5
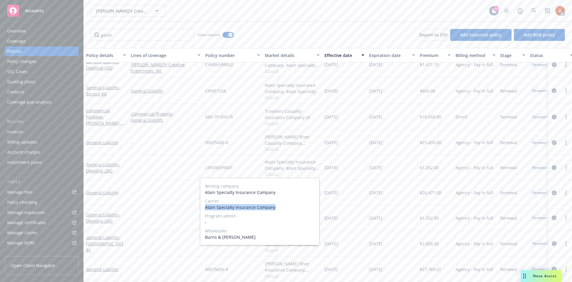
drag, startPoint x: 205, startPoint y: 209, endPoint x: 288, endPoint y: 209, distance: 83.8
click at [282, 210] on div "Writing company Atain Specialty Insurance Company Carrier Atain Specialty Insur…" at bounding box center [259, 211] width 119 height 67
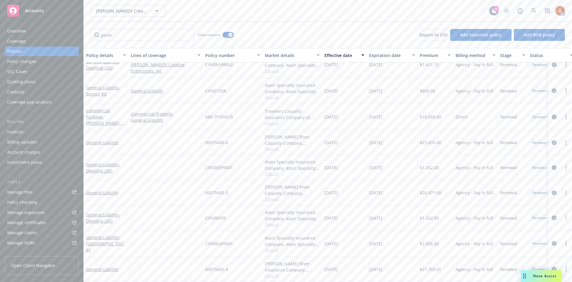
drag, startPoint x: 369, startPoint y: 171, endPoint x: 357, endPoint y: 170, distance: 11.4
click at [368, 171] on div "12/14/2023" at bounding box center [392, 167] width 51 height 25
drag, startPoint x: 204, startPoint y: 165, endPoint x: 239, endPoint y: 166, distance: 35.5
click at [239, 166] on div "CIP436599001" at bounding box center [233, 167] width 60 height 25
click at [429, 166] on span "$1,262.00" at bounding box center [429, 167] width 19 height 6
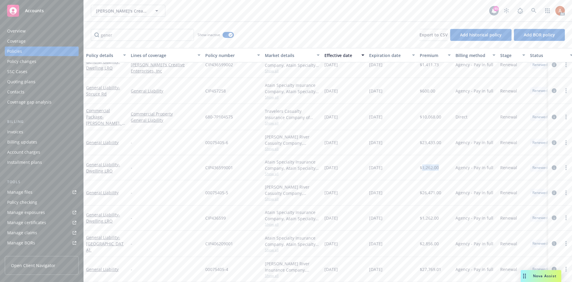
click at [429, 166] on span "$1,262.00" at bounding box center [429, 167] width 19 height 6
drag, startPoint x: 327, startPoint y: 168, endPoint x: 357, endPoint y: 168, distance: 30.7
click at [357, 168] on div "12/14/2022" at bounding box center [344, 167] width 45 height 25
click at [383, 176] on div "12/14/2023" at bounding box center [392, 167] width 51 height 25
drag, startPoint x: 370, startPoint y: 165, endPoint x: 406, endPoint y: 167, distance: 36.4
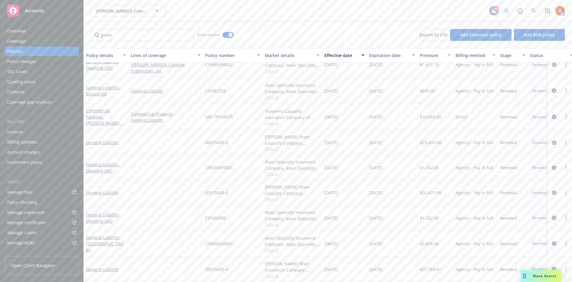
click at [407, 167] on div "12/14/2023" at bounding box center [392, 167] width 51 height 25
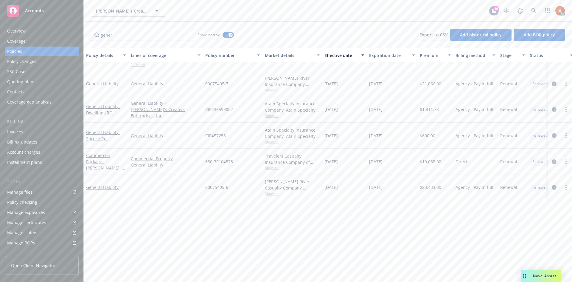
scroll to position [0, 0]
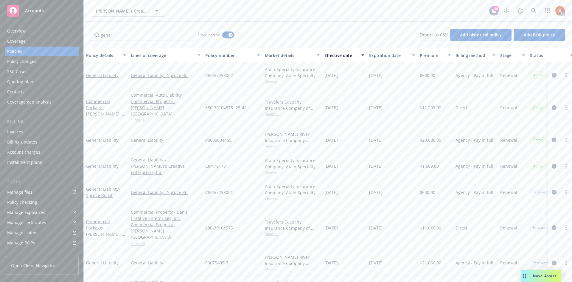
click at [230, 36] on div "button" at bounding box center [231, 35] width 4 height 4
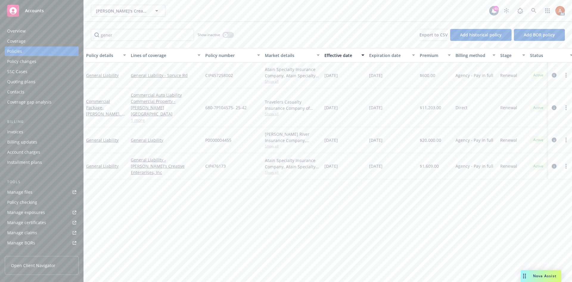
click at [553, 164] on icon "circleInformation" at bounding box center [554, 166] width 5 height 5
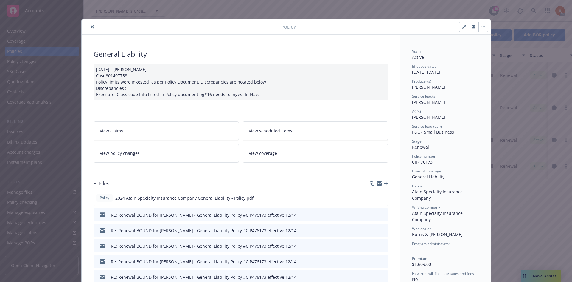
scroll to position [60, 0]
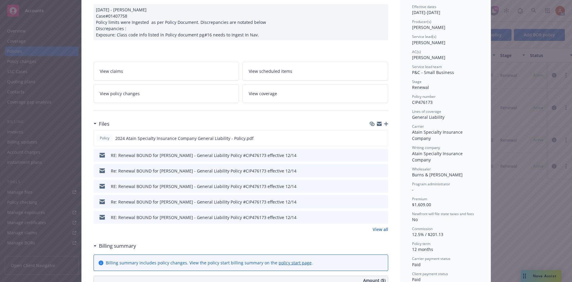
click at [376, 226] on link "View all" at bounding box center [381, 229] width 16 height 6
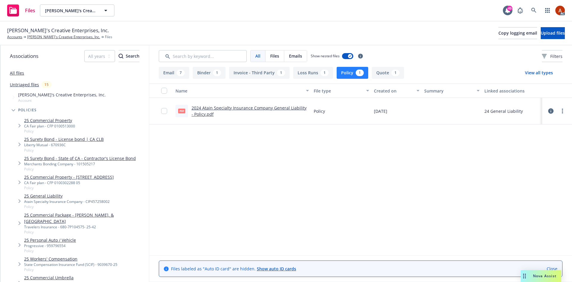
click at [243, 109] on link "2024 Atain Specialty Insurance Company General Liability - Policy.pdf" at bounding box center [249, 111] width 115 height 12
drag, startPoint x: 60, startPoint y: 37, endPoint x: 74, endPoint y: 36, distance: 14.7
click at [60, 37] on link "[PERSON_NAME]'s Creative Enterprises, Inc." at bounding box center [63, 36] width 73 height 5
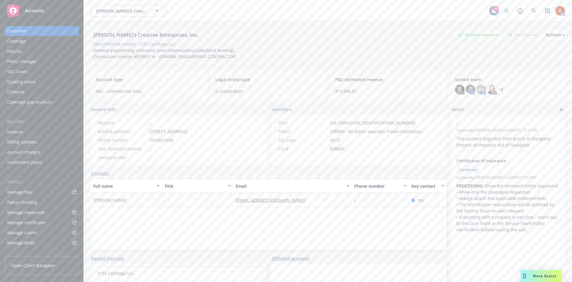
click at [20, 194] on div "Manage files" at bounding box center [19, 192] width 25 height 10
click at [24, 210] on div "Service team" at bounding box center [20, 206] width 26 height 10
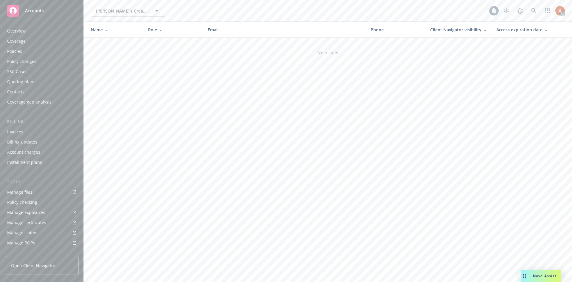
scroll to position [107, 0]
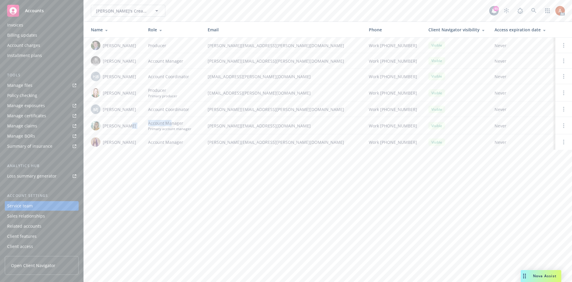
drag, startPoint x: 142, startPoint y: 126, endPoint x: 172, endPoint y: 126, distance: 29.5
click at [172, 126] on tr "Sally Poole Account Manager Primary account manager sally@newfront.com Work (41…" at bounding box center [328, 125] width 489 height 17
drag, startPoint x: 103, startPoint y: 92, endPoint x: 136, endPoint y: 94, distance: 33.7
click at [136, 94] on div "Lacey Torkelson" at bounding box center [115, 93] width 48 height 10
copy span "Lacey Torkelson"
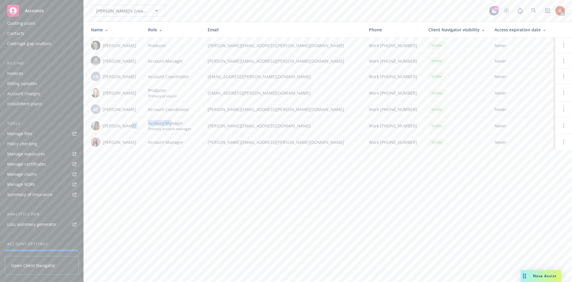
scroll to position [0, 0]
click at [12, 50] on div "Policies" at bounding box center [14, 52] width 15 height 10
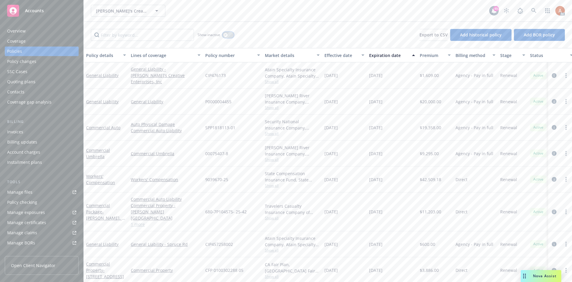
click at [230, 34] on button "button" at bounding box center [228, 35] width 11 height 6
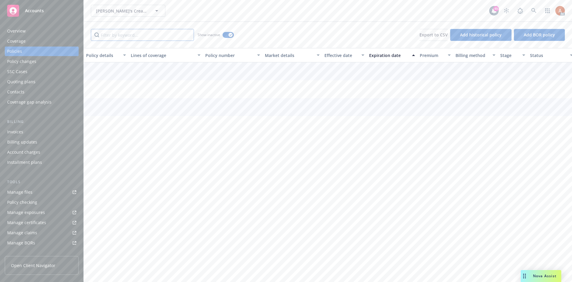
click at [167, 36] on input "Filter by keyword..." at bounding box center [142, 35] width 103 height 12
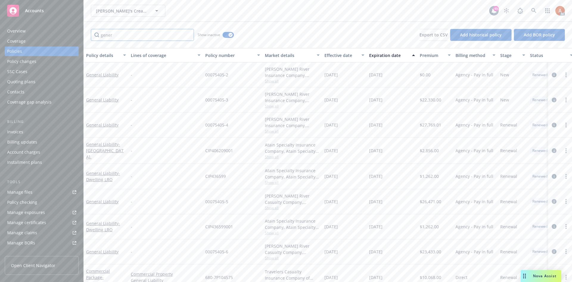
type input "gener"
click at [340, 55] on div "Effective date" at bounding box center [341, 55] width 33 height 6
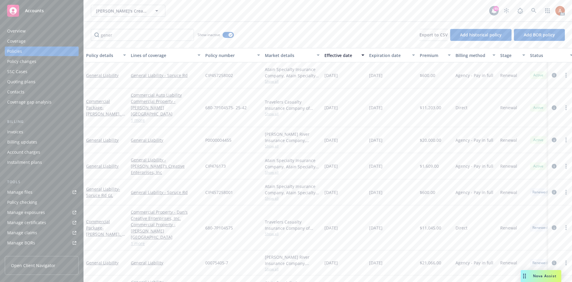
drag, startPoint x: 381, startPoint y: 160, endPoint x: 566, endPoint y: 178, distance: 186.0
click at [419, 161] on div "General Liability General Liability - Dan's Creative Enterprises, Inc CIP476173…" at bounding box center [371, 166] width 575 height 26
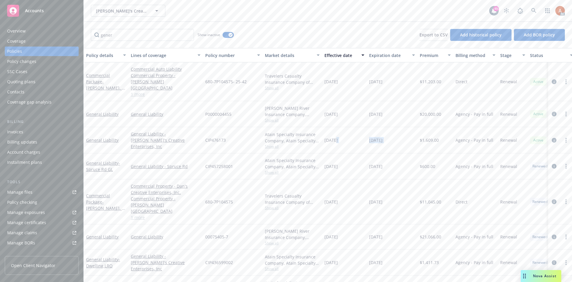
scroll to position [30, 0]
drag, startPoint x: 327, startPoint y: 221, endPoint x: 419, endPoint y: 223, distance: 92.1
click at [419, 223] on div "General Liability General Liability 00075405-7 James River Insurance Company, J…" at bounding box center [371, 232] width 575 height 25
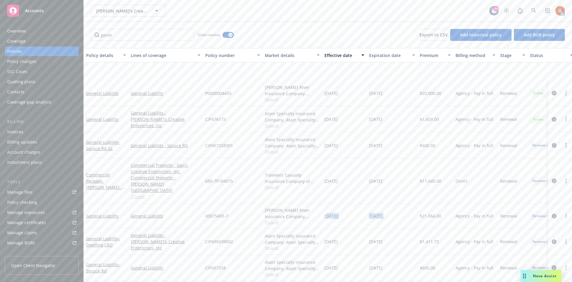
scroll to position [89, 0]
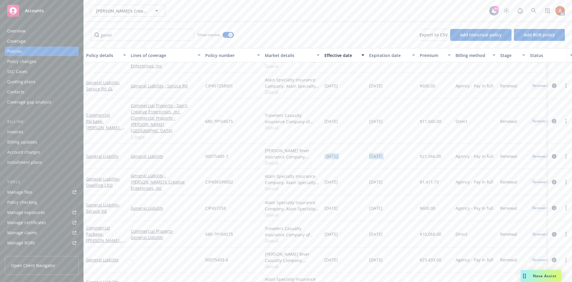
click at [333, 158] on div "01/01/2024" at bounding box center [344, 156] width 45 height 25
drag, startPoint x: 335, startPoint y: 153, endPoint x: 421, endPoint y: 150, distance: 86.2
click at [421, 150] on div "General Liability General Liability 00075405-7 James River Insurance Company, J…" at bounding box center [371, 156] width 575 height 25
click at [417, 155] on div "01/01/2025" at bounding box center [392, 156] width 51 height 25
drag, startPoint x: 333, startPoint y: 149, endPoint x: 399, endPoint y: 154, distance: 66.3
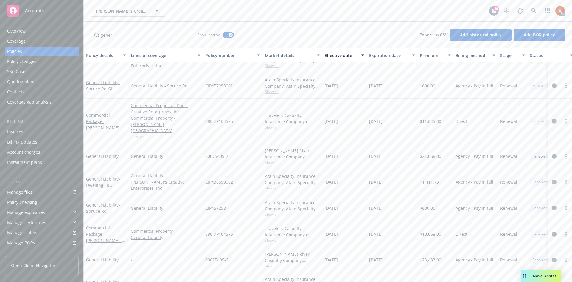
click at [399, 154] on div "General Liability General Liability 00075405-7 James River Insurance Company, J…" at bounding box center [371, 156] width 575 height 25
click at [338, 153] on span "01/01/2024" at bounding box center [331, 156] width 13 height 6
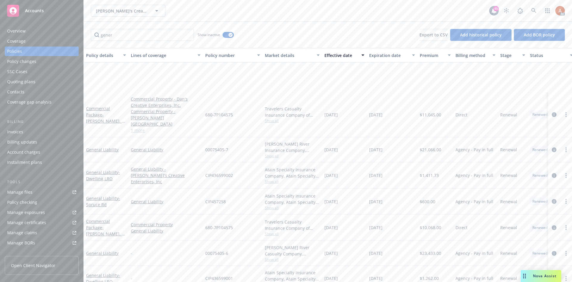
scroll to position [149, 0]
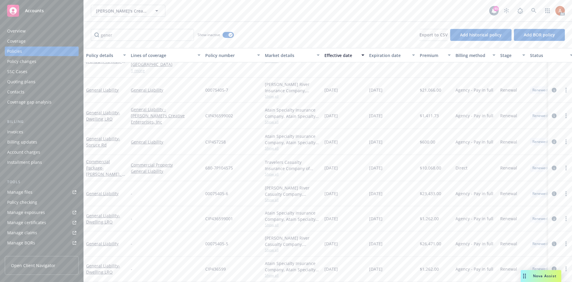
drag, startPoint x: 330, startPoint y: 213, endPoint x: 392, endPoint y: 211, distance: 62.3
click at [392, 211] on div "General Liability - Dwelling LRO - CIP436599001 Atain Specialty Insurance Compa…" at bounding box center [371, 218] width 575 height 25
click at [350, 219] on div "12/14/2022" at bounding box center [344, 218] width 45 height 25
drag, startPoint x: 326, startPoint y: 212, endPoint x: 394, endPoint y: 212, distance: 68.6
click at [394, 212] on div "General Liability - Dwelling LRO - CIP436599001 Atain Specialty Insurance Compa…" at bounding box center [371, 218] width 575 height 25
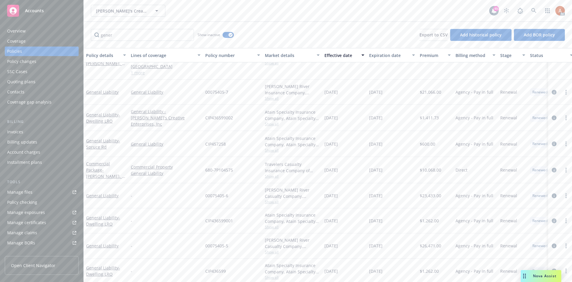
scroll to position [119, 0]
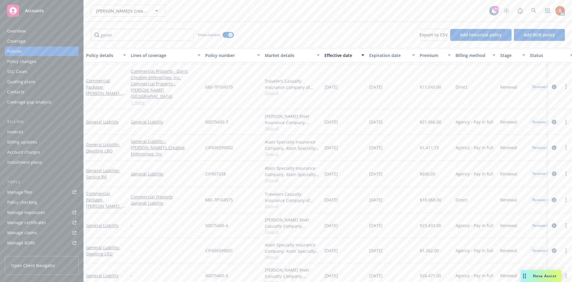
drag, startPoint x: 331, startPoint y: 138, endPoint x: 401, endPoint y: 140, distance: 69.8
click at [401, 140] on div "General Liability - Dwelling LRO General Liability - Dan's Creative Enterprises…" at bounding box center [371, 147] width 575 height 26
click at [391, 146] on div "12/14/2024" at bounding box center [392, 147] width 51 height 26
click at [552, 145] on icon "circleInformation" at bounding box center [554, 147] width 5 height 5
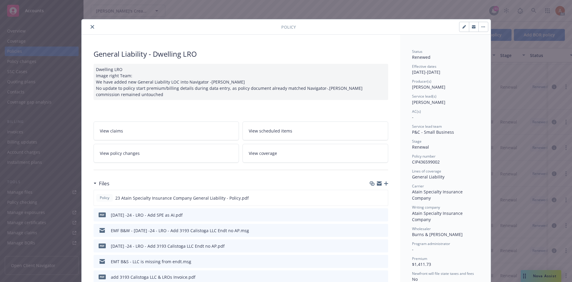
scroll to position [89, 0]
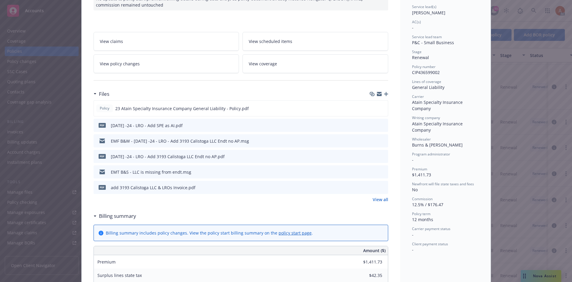
click at [378, 198] on link "View all" at bounding box center [381, 199] width 16 height 6
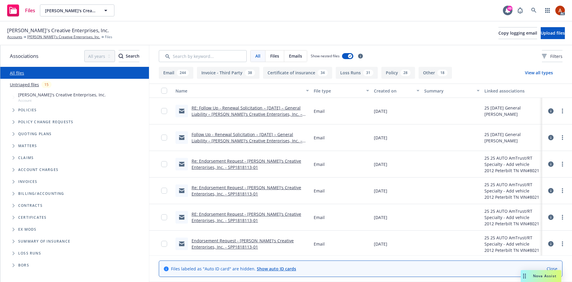
click at [387, 73] on button "Policy 28" at bounding box center [399, 73] width 34 height 12
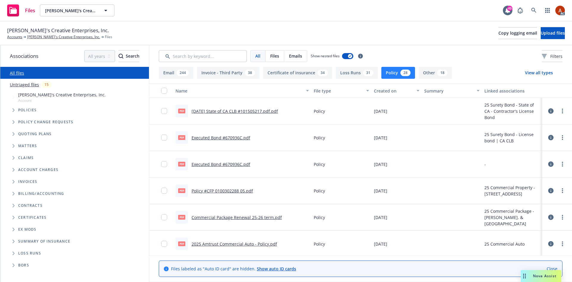
click at [396, 74] on button "Policy 28" at bounding box center [399, 73] width 34 height 12
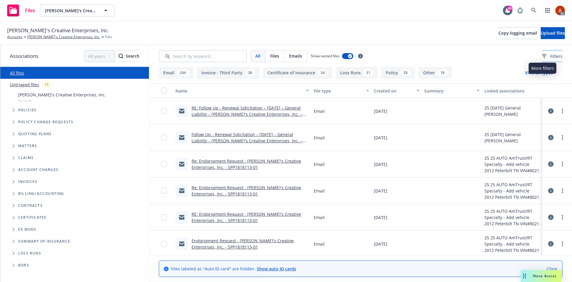
click at [551, 56] on span "Filters" at bounding box center [557, 56] width 12 height 6
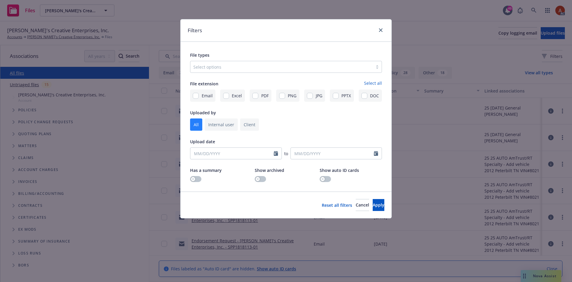
click at [243, 67] on div at bounding box center [282, 66] width 177 height 7
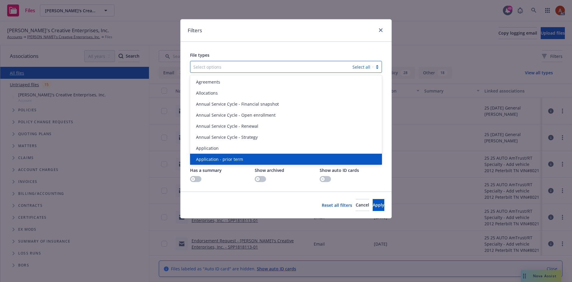
click at [220, 161] on span "Application - prior term" at bounding box center [219, 159] width 47 height 6
click at [220, 161] on span "Application - signed" at bounding box center [216, 159] width 40 height 6
click at [220, 167] on span "Application - unsigned" at bounding box center [218, 170] width 45 height 6
click at [373, 207] on button "Apply" at bounding box center [379, 205] width 12 height 12
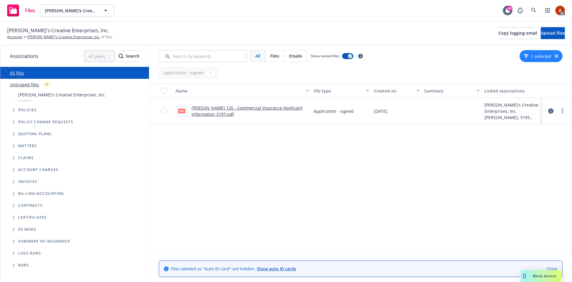
click at [270, 108] on link "[PERSON_NAME] 125 - Commercial Insurance Applicant Information 3197.pdf" at bounding box center [247, 111] width 111 height 12
click at [533, 56] on button "1 selected" at bounding box center [537, 56] width 27 height 6
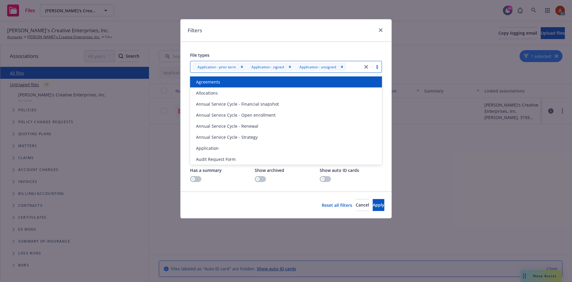
click at [366, 67] on icon "close" at bounding box center [367, 67] width 4 height 4
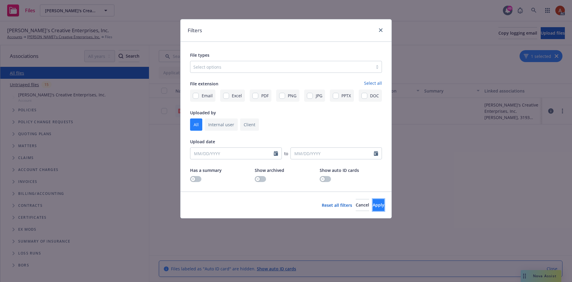
click at [373, 202] on span "Apply" at bounding box center [379, 205] width 12 height 6
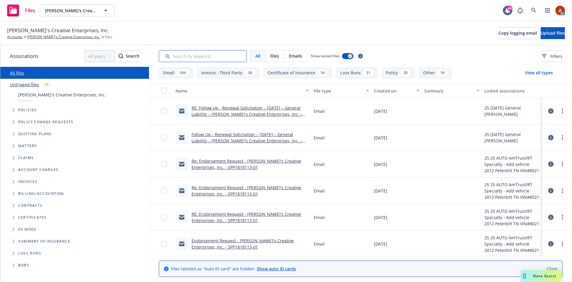
click at [217, 58] on input "Search by keyword..." at bounding box center [203, 56] width 88 height 12
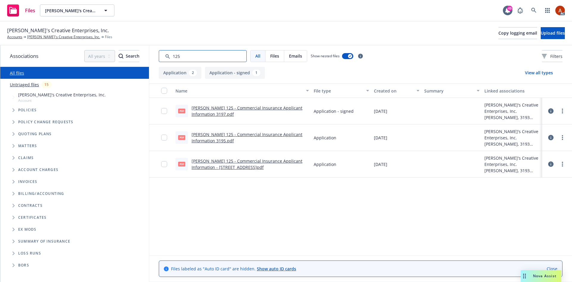
type input "125"
click at [60, 37] on link "[PERSON_NAME]'s Creative Enterprises, Inc." at bounding box center [63, 36] width 73 height 5
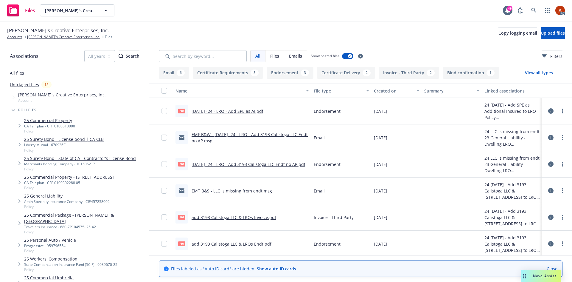
click at [286, 74] on button "Endorsement 3" at bounding box center [290, 73] width 47 height 12
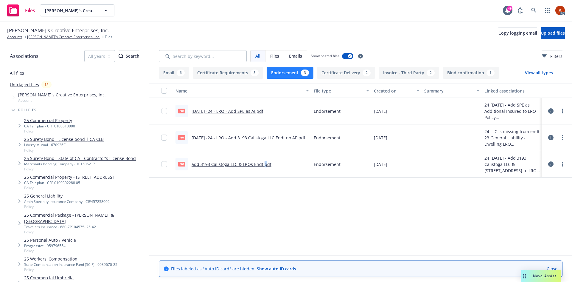
click at [264, 180] on div "Name File type Created on Summary Linked associations pdf 12/14/23 -24 - LRO - …" at bounding box center [360, 169] width 423 height 172
click at [304, 70] on div "3" at bounding box center [305, 72] width 8 height 7
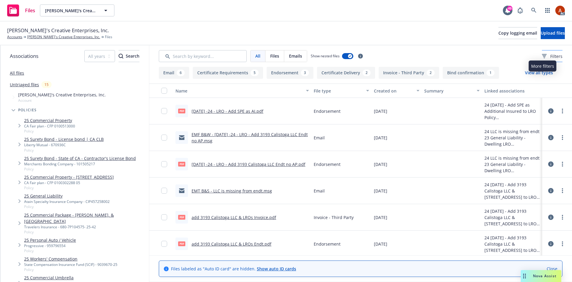
click at [544, 56] on icon at bounding box center [545, 56] width 2 height 1
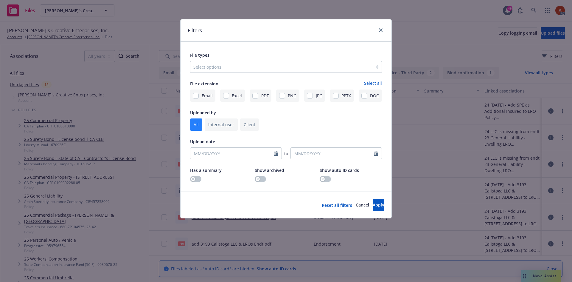
click at [217, 64] on div at bounding box center [282, 66] width 177 height 7
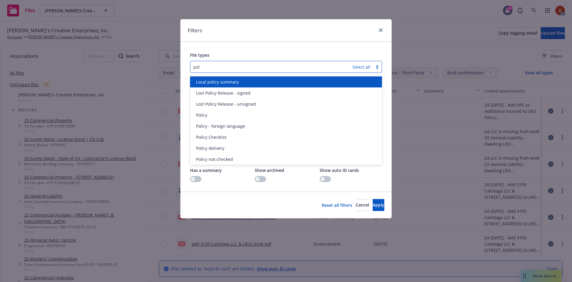
type input "poli"
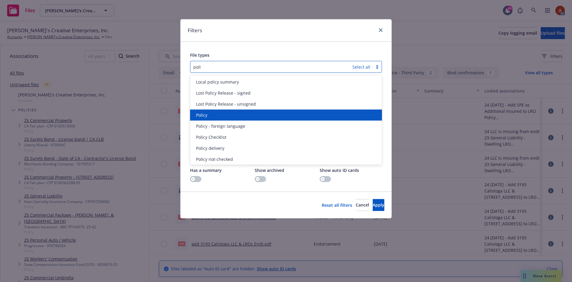
click at [198, 114] on span "Policy" at bounding box center [201, 115] width 11 height 6
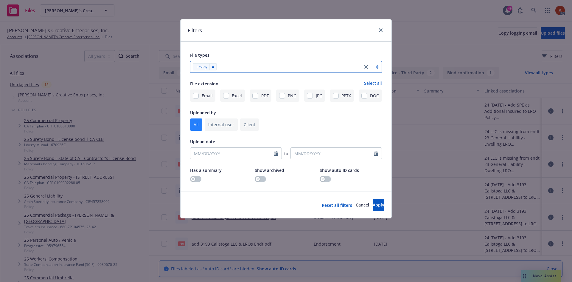
click at [241, 66] on div at bounding box center [289, 66] width 141 height 7
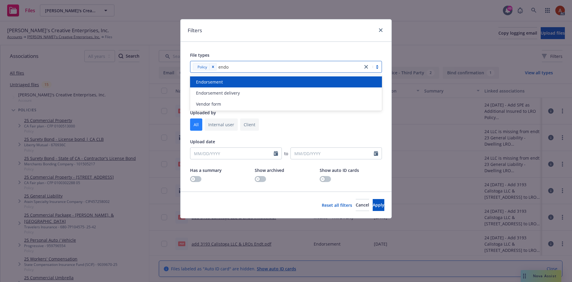
type input "endor"
click at [219, 81] on span "Endorsement" at bounding box center [209, 82] width 27 height 6
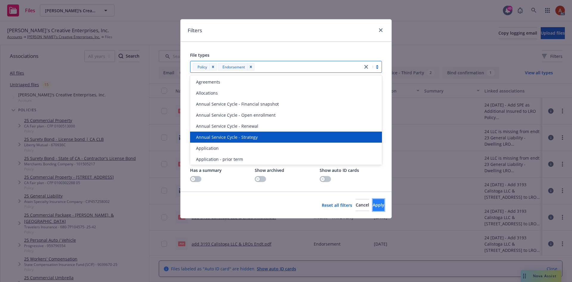
click at [373, 199] on button "Apply" at bounding box center [379, 205] width 12 height 12
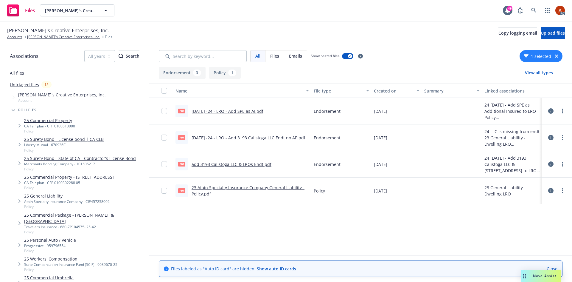
click at [231, 187] on link "23 Atain Specialty Insurance Company General Liability - Policy.pdf" at bounding box center [248, 191] width 113 height 12
drag, startPoint x: 5, startPoint y: 30, endPoint x: 89, endPoint y: 32, distance: 83.5
click at [89, 32] on div "Dan's Creative Enterprises, Inc. Accounts Dan's Creative Enterprises, Inc. File…" at bounding box center [286, 33] width 572 height 24
copy div "Dan's Creative Enterprises, Inc. Accounts Dan's Creative Enterprises, Inc. File"
click at [77, 24] on div "Dan's Creative Enterprises, Inc. Accounts Dan's Creative Enterprises, Inc. File…" at bounding box center [286, 33] width 572 height 24
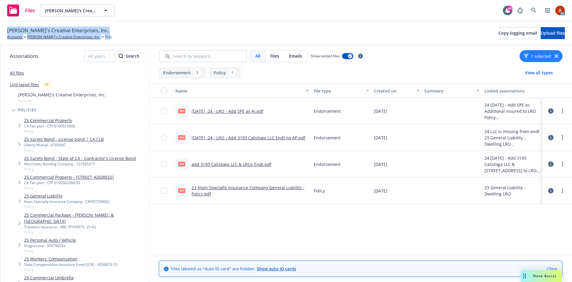
click at [86, 28] on div "Dan's Creative Enterprises, Inc. Accounts Dan's Creative Enterprises, Inc. Files" at bounding box center [59, 33] width 105 height 13
drag, startPoint x: 8, startPoint y: 31, endPoint x: 84, endPoint y: 31, distance: 75.7
click at [84, 31] on div "Dan's Creative Enterprises, Inc. Accounts Dan's Creative Enterprises, Inc. Files" at bounding box center [59, 33] width 105 height 13
copy div "Dan's Creative Enterprises, Inc. Accounts Dan's Creative Enterprises, Inc."
click at [76, 30] on span "Dan's Creative Enterprises, Inc." at bounding box center [58, 31] width 102 height 8
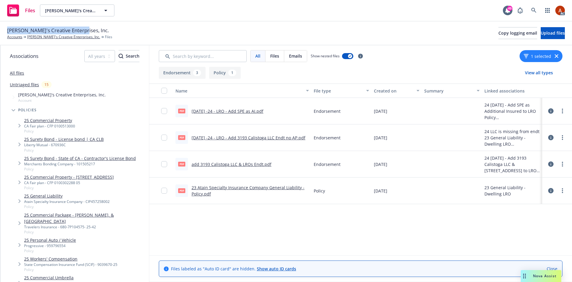
drag, startPoint x: 8, startPoint y: 32, endPoint x: 83, endPoint y: 30, distance: 74.9
click at [83, 30] on div "Dan's Creative Enterprises, Inc. Accounts Dan's Creative Enterprises, Inc. Files" at bounding box center [59, 33] width 105 height 13
copy span "Dan's Creative Enterprises, Inc."
click at [213, 29] on div "Dan's Creative Enterprises, Inc. Accounts Dan's Creative Enterprises, Inc. File…" at bounding box center [286, 33] width 558 height 13
click at [532, 11] on icon at bounding box center [534, 10] width 5 height 5
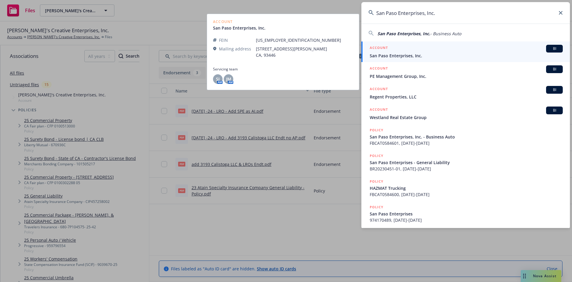
type input "San Paso Enterprises, Inc."
click at [380, 47] on h5 "ACCOUNT" at bounding box center [379, 48] width 18 height 7
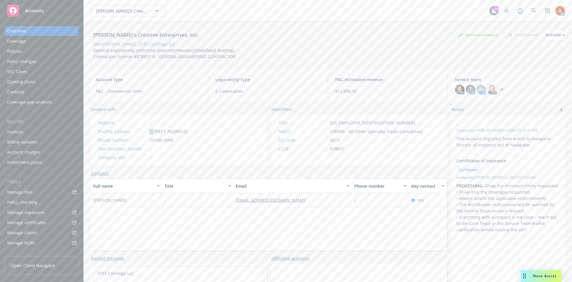
drag, startPoint x: 0, startPoint y: 0, endPoint x: 155, endPoint y: 131, distance: 202.9
click at [155, 131] on div "Mailing address [STREET_ADDRESS]" at bounding box center [143, 131] width 94 height 6
drag, startPoint x: 199, startPoint y: 143, endPoint x: 193, endPoint y: 143, distance: 6.6
click at [190, 143] on div "Phone number [PHONE_NUMBER]" at bounding box center [143, 140] width 94 height 6
drag, startPoint x: 151, startPoint y: 131, endPoint x: 211, endPoint y: 133, distance: 59.7
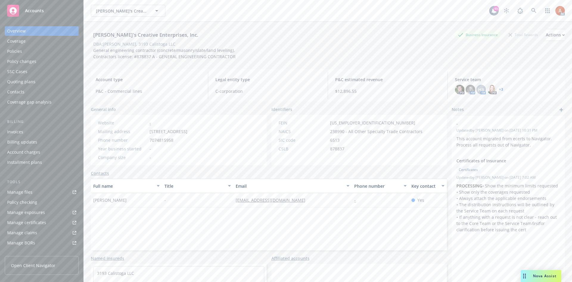
click at [188, 133] on span "[STREET_ADDRESS]" at bounding box center [169, 131] width 38 height 6
click at [22, 53] on div "Policies" at bounding box center [41, 52] width 69 height 10
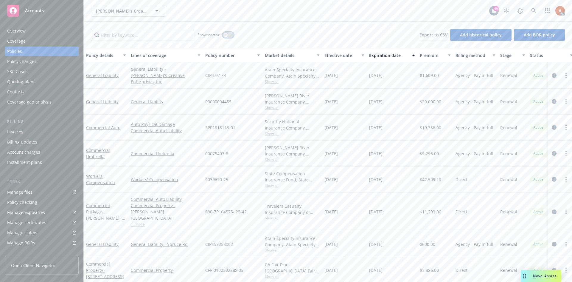
click at [226, 37] on button "button" at bounding box center [228, 35] width 11 height 6
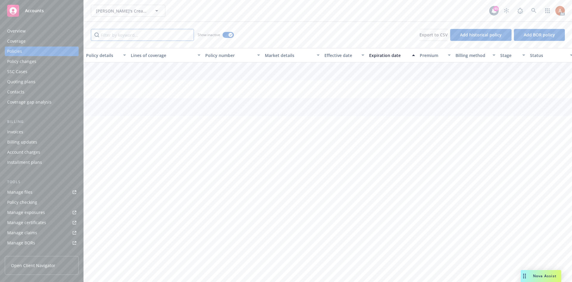
click at [140, 38] on input "Filter by keyword..." at bounding box center [142, 35] width 103 height 12
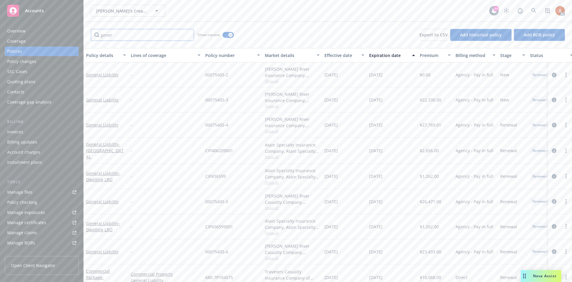
type input "gener"
click at [342, 55] on div "Effective date" at bounding box center [341, 55] width 33 height 6
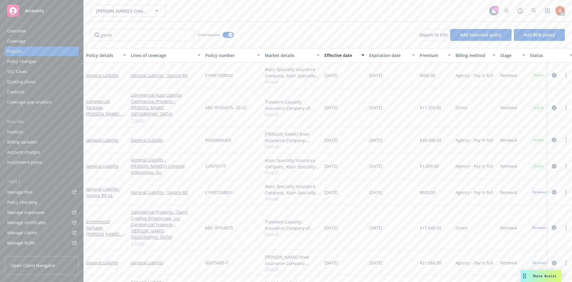
drag, startPoint x: 324, startPoint y: 163, endPoint x: 395, endPoint y: 163, distance: 70.4
click at [395, 163] on div "General Liability General Liability - [PERSON_NAME]'s Creative Enterprises, Inc…" at bounding box center [371, 166] width 575 height 26
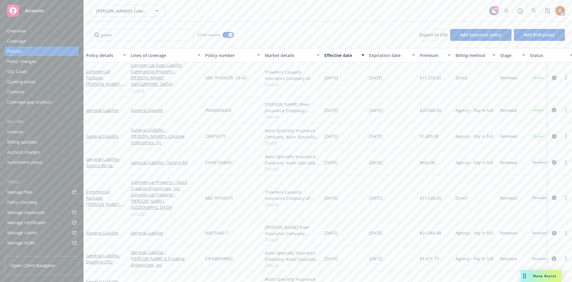
drag, startPoint x: 332, startPoint y: 243, endPoint x: 408, endPoint y: 245, distance: 75.7
click at [408, 245] on div "General Liability - Dwelling LRO General Liability - [PERSON_NAME]'s Creative E…" at bounding box center [371, 258] width 575 height 26
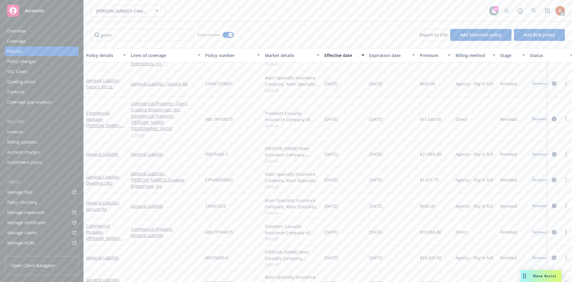
scroll to position [119, 0]
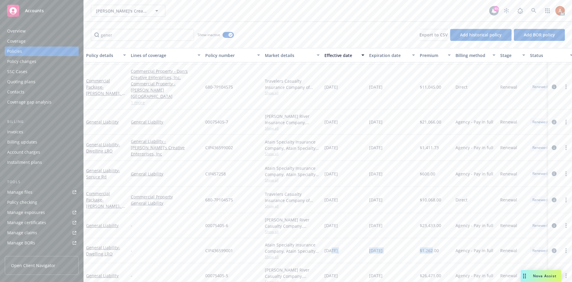
drag, startPoint x: 332, startPoint y: 244, endPoint x: 432, endPoint y: 245, distance: 100.5
click at [432, 245] on div "General Liability - Dwelling LRO - CIP436599001 Atain Specialty Insurance Compa…" at bounding box center [371, 250] width 575 height 25
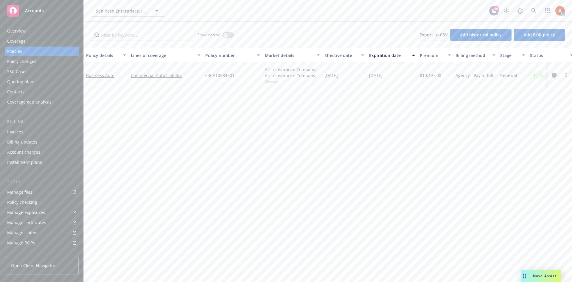
click at [555, 74] on icon "circleInformation" at bounding box center [554, 75] width 5 height 5
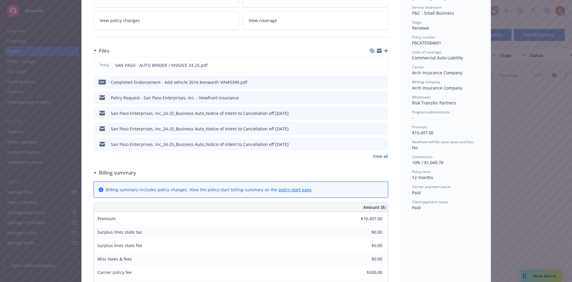
scroll to position [119, 0]
click at [379, 156] on link "View all" at bounding box center [381, 156] width 16 height 6
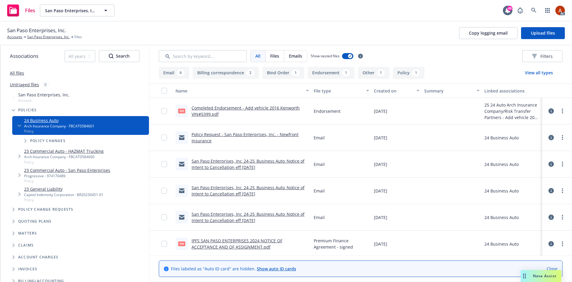
click at [330, 74] on button "Endorsement 1" at bounding box center [331, 73] width 47 height 12
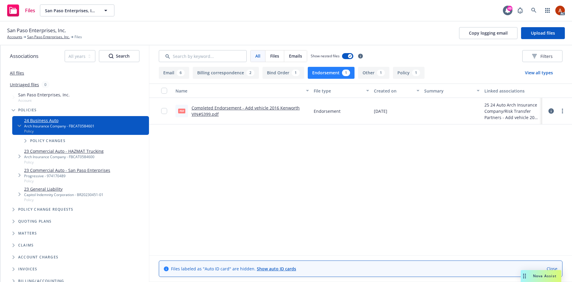
click at [227, 109] on link "Completed Endorsement - Add vehicle 2016 Kenworth VIN#5399.pdf" at bounding box center [246, 111] width 108 height 12
click at [408, 77] on button "Policy 1" at bounding box center [409, 73] width 32 height 12
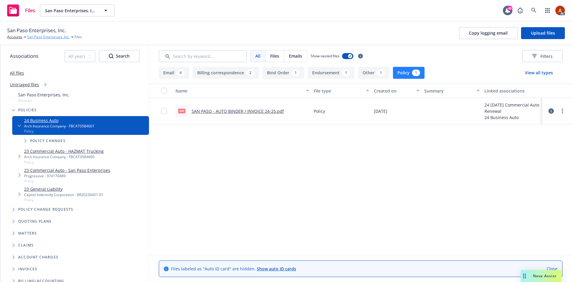
click at [46, 37] on link "San Paso Enterprises, Inc." at bounding box center [48, 36] width 43 height 5
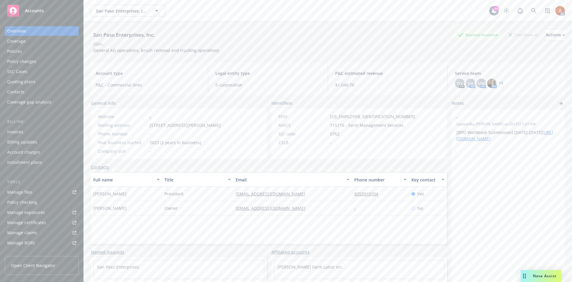
click at [17, 52] on div "Policies" at bounding box center [14, 52] width 15 height 10
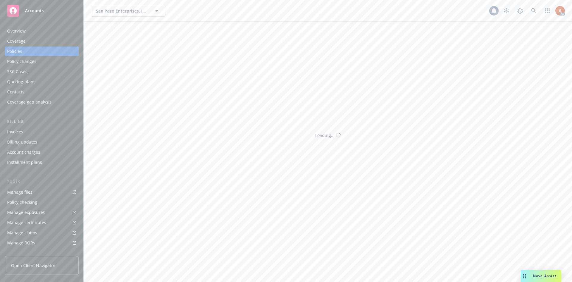
click at [20, 51] on div "Policies" at bounding box center [14, 52] width 15 height 10
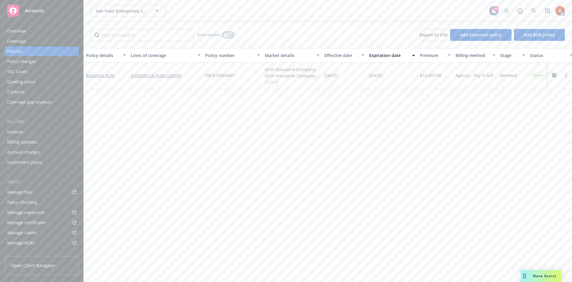
click at [227, 36] on div "button" at bounding box center [226, 35] width 4 height 4
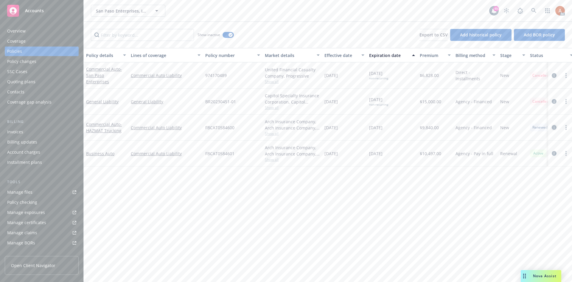
click at [556, 127] on icon "circleInformation" at bounding box center [554, 127] width 5 height 5
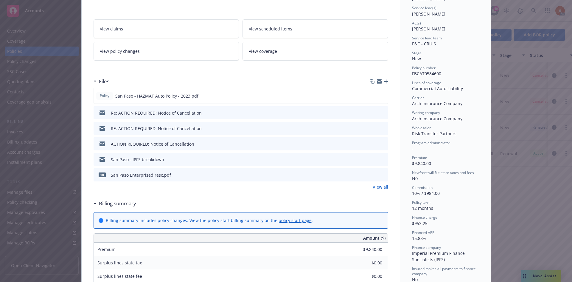
scroll to position [89, 0]
click at [379, 186] on link "View all" at bounding box center [381, 185] width 16 height 6
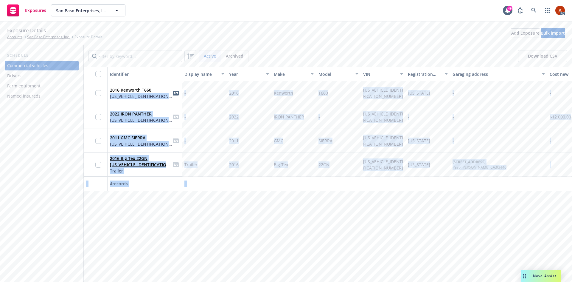
drag, startPoint x: 118, startPoint y: 95, endPoint x: 160, endPoint y: 95, distance: 41.7
click at [160, 95] on body "Exposures San Paso Enterprises, Inc. San Paso Enterprises, Inc. 49 AC Exposure …" at bounding box center [286, 141] width 572 height 282
copy body "[US_VEHICLE_IDENTIFICATION_NUMBER] - 2016 Kenworth T660 [US_VEHICLE_IDENTIFICAT…"
click at [149, 243] on div "Identifier Display name Year Make Model VIN Registration state Garaging address…" at bounding box center [328, 174] width 489 height 215
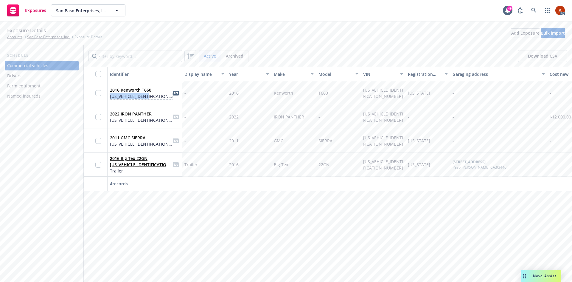
drag, startPoint x: 110, startPoint y: 95, endPoint x: 154, endPoint y: 95, distance: 44.1
click at [154, 95] on div "2016 Kenworth T660 [US_VEHICLE_IDENTIFICATION_NUMBER]" at bounding box center [144, 93] width 69 height 16
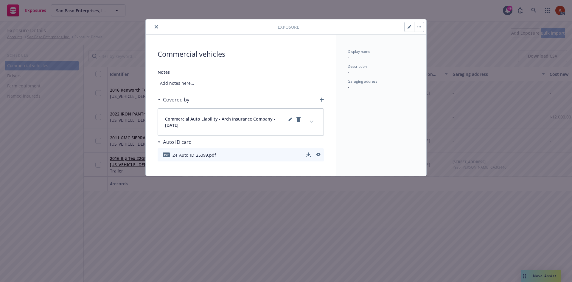
click at [156, 28] on icon "close" at bounding box center [157, 27] width 4 height 4
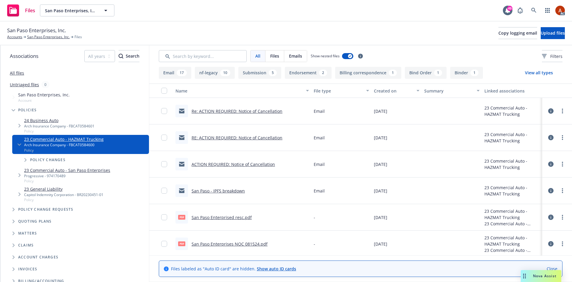
click at [312, 74] on button "Endorsement 2" at bounding box center [308, 73] width 47 height 12
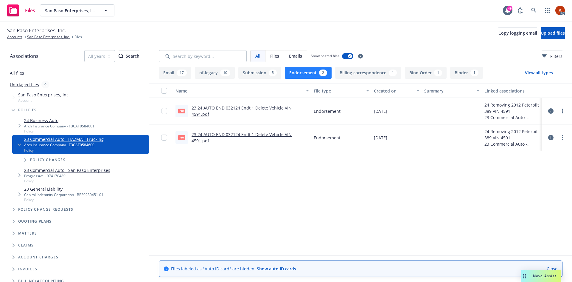
click at [307, 75] on button "Endorsement 2" at bounding box center [308, 73] width 47 height 12
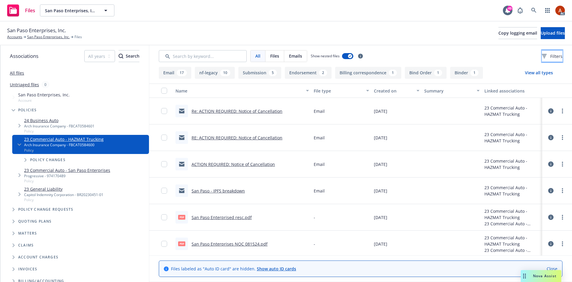
click at [542, 58] on button "Filters" at bounding box center [552, 56] width 21 height 12
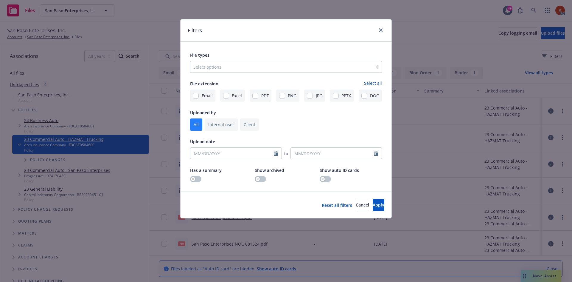
click at [245, 66] on div at bounding box center [282, 66] width 177 height 7
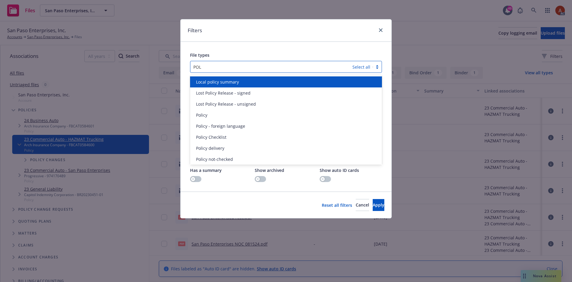
type input "POLI"
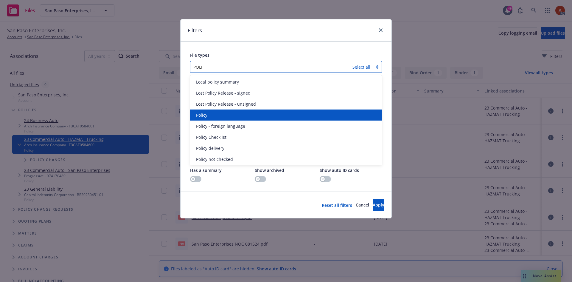
click at [221, 117] on div "Policy" at bounding box center [286, 115] width 185 height 6
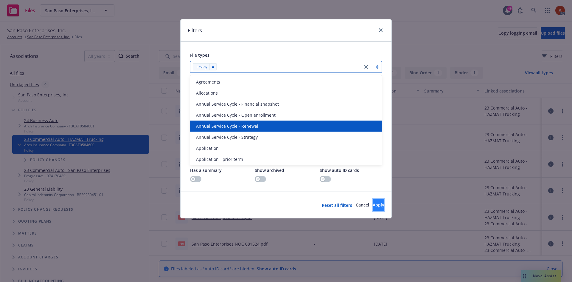
click at [373, 204] on span "Apply" at bounding box center [379, 205] width 12 height 6
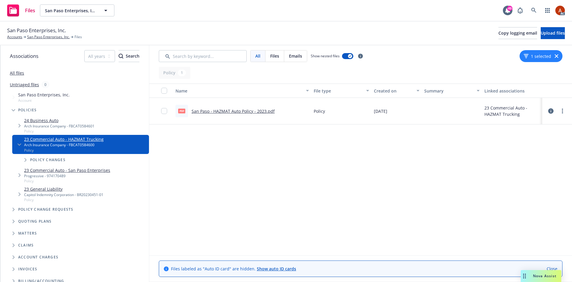
click at [248, 110] on link "San Paso - HAZMAT Auto Policy - 2023.pdf" at bounding box center [233, 111] width 83 height 6
